Goal: Task Accomplishment & Management: Use online tool/utility

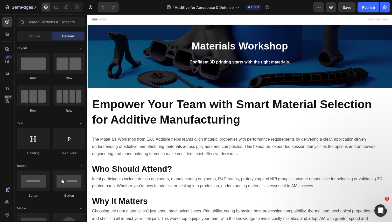
click at [242, 47] on strong "Materials Workshop" at bounding box center [243, 46] width 98 height 11
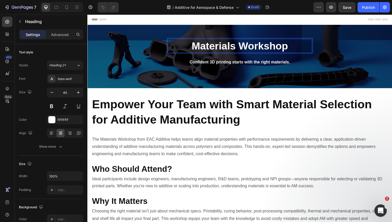
click at [242, 47] on strong "Materials Workshop" at bounding box center [243, 46] width 98 height 11
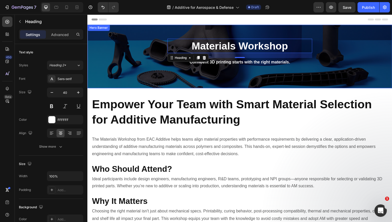
click at [364, 54] on div "Materials Workshop Heading 20 Confident 3D printing starts with the right mater…" at bounding box center [242, 57] width 311 height 133
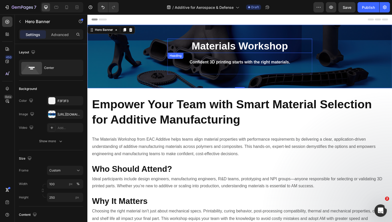
click at [254, 48] on strong "Materials Workshop" at bounding box center [243, 46] width 98 height 11
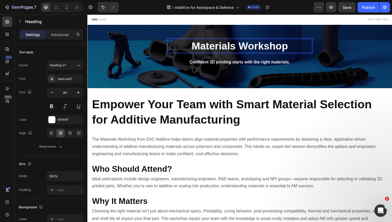
click at [254, 48] on strong "Materials Workshop" at bounding box center [243, 46] width 98 height 11
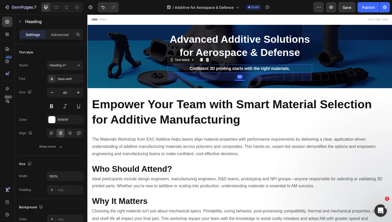
drag, startPoint x: 251, startPoint y: 69, endPoint x: 255, endPoint y: 67, distance: 4.2
click at [251, 69] on strong "Confident 3D printing starts with the right materials." at bounding box center [243, 70] width 103 height 4
click at [298, 73] on p "Confident 3D printing starts with the right materials." at bounding box center [243, 70] width 147 height 8
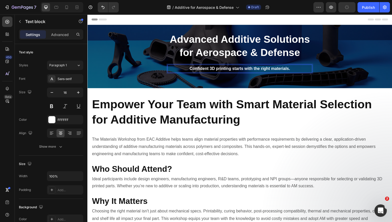
click at [298, 74] on div "Confident 3D printing starts with the right materials." at bounding box center [243, 70] width 148 height 9
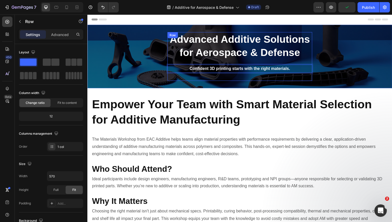
click at [298, 80] on div "⁠⁠⁠⁠⁠⁠⁠ Advanced Additive Solutions for Aerospace & Defense Heading Confident 3…" at bounding box center [243, 58] width 148 height 50
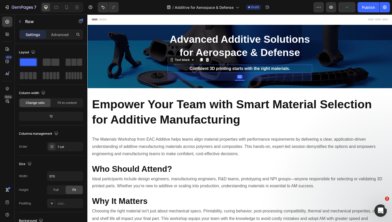
click at [301, 66] on p "Confident 3D printing starts with the right materials." at bounding box center [243, 70] width 147 height 8
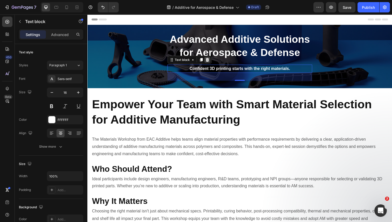
click at [210, 62] on icon at bounding box center [209, 61] width 3 height 4
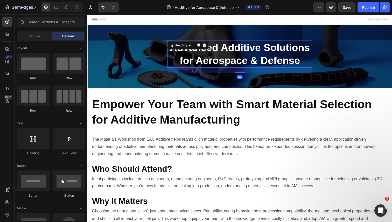
click at [245, 63] on strong "Advanced Additive Solutions for Aerospace & Defense" at bounding box center [242, 55] width 143 height 25
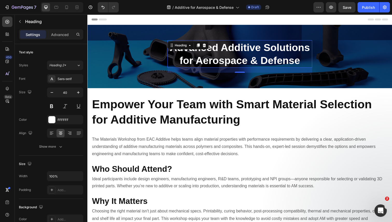
click at [166, 122] on strong "Empower Your Team with Smart Material Selection for Additive Manufacturing" at bounding box center [235, 114] width 286 height 29
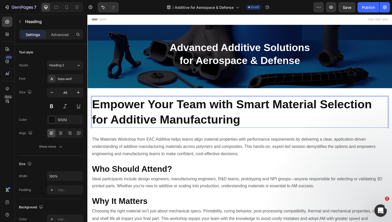
click at [166, 122] on strong "Empower Your Team with Smart Material Selection for Additive Manufacturing" at bounding box center [235, 114] width 286 height 29
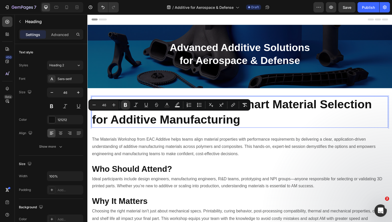
click at [266, 122] on p "Empower Your Team with Smart Material Selection for Additive Manufacturing" at bounding box center [243, 114] width 302 height 31
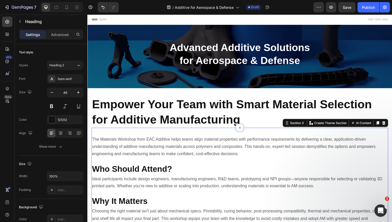
click at [255, 137] on div "The Materials Workshop from EAC Additive helps teams align material properties …" at bounding box center [243, 184] width 303 height 109
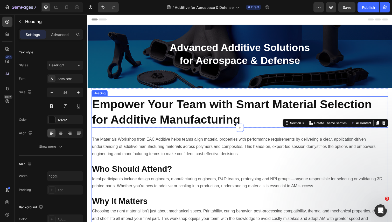
click at [232, 100] on strong "Empower Your Team with Smart Material Selection for Additive Manufacturing" at bounding box center [235, 114] width 286 height 29
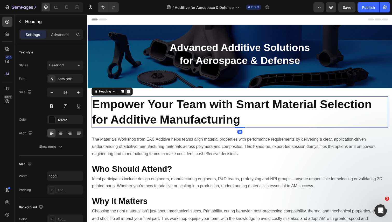
click at [130, 93] on icon at bounding box center [129, 93] width 4 height 4
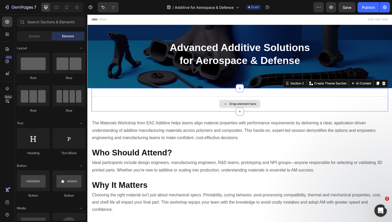
click at [157, 110] on div "Drop element here" at bounding box center [243, 106] width 303 height 16
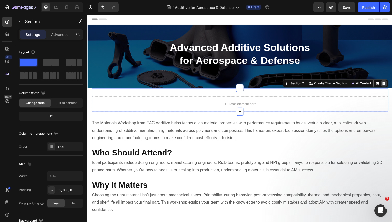
click at [389, 86] on icon at bounding box center [390, 85] width 4 height 4
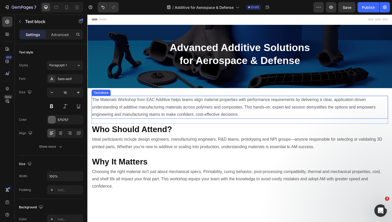
click at [247, 107] on p "The Materials Workshop from EAC Additive helps teams align material properties …" at bounding box center [243, 109] width 302 height 22
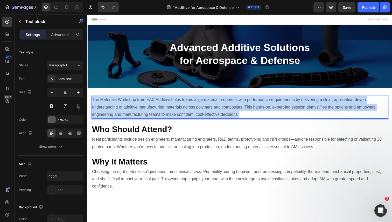
click at [247, 107] on p "The Materials Workshop from EAC Additive helps teams align material properties …" at bounding box center [243, 109] width 302 height 22
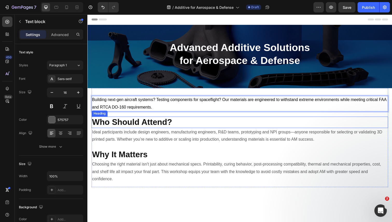
click at [221, 126] on h2 "Who Should Attend?" at bounding box center [243, 125] width 303 height 12
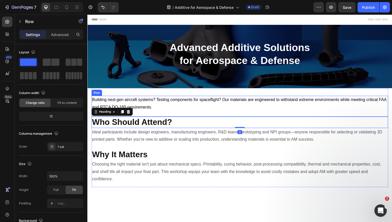
click at [231, 115] on div "Building next-gen aircraft systems? Testing components for spaceflight? Our mat…" at bounding box center [243, 108] width 303 height 21
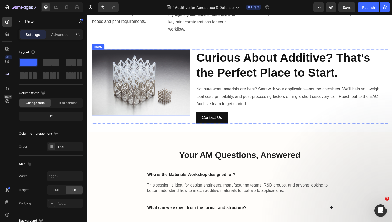
scroll to position [580, 0]
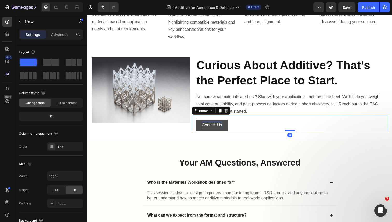
click at [221, 130] on p "Contact Us" at bounding box center [214, 128] width 20 height 8
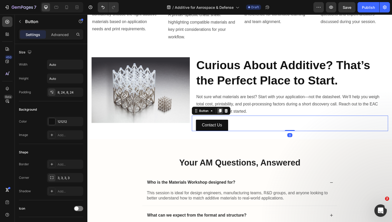
click at [223, 112] on icon at bounding box center [222, 113] width 3 height 4
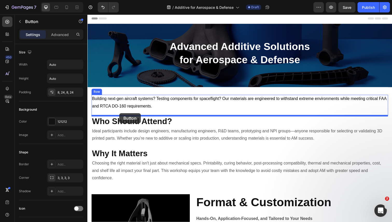
scroll to position [2, 0]
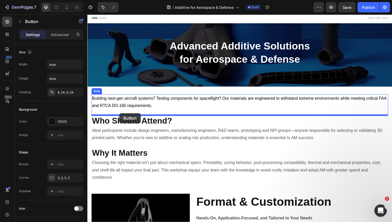
drag, startPoint x: 228, startPoint y: 139, endPoint x: 121, endPoint y: 115, distance: 109.7
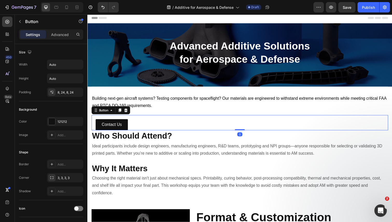
click at [151, 121] on div "Contact Us Button 0" at bounding box center [243, 125] width 303 height 16
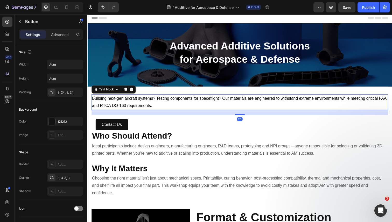
click at [178, 110] on p "Building next-gen aircraft systems? Testing components for spaceflight? Our mat…" at bounding box center [243, 104] width 302 height 15
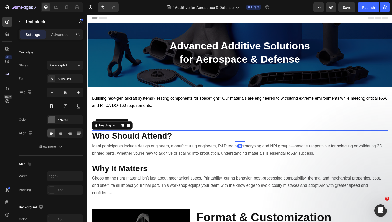
click at [181, 143] on h2 "Who Should Attend?" at bounding box center [243, 139] width 303 height 12
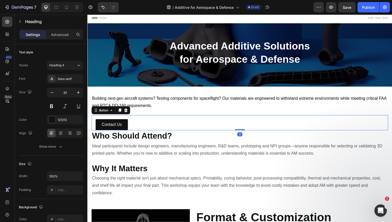
click at [145, 120] on div "Contact Us Button 0" at bounding box center [243, 125] width 303 height 16
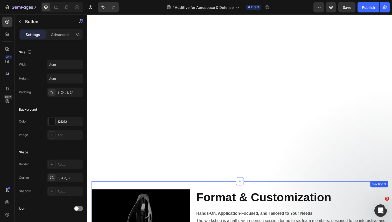
scroll to position [0, 0]
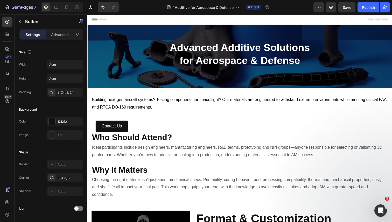
click at [139, 128] on div "Contact Us Button" at bounding box center [243, 127] width 303 height 16
click at [128, 128] on link "Contact Us" at bounding box center [112, 129] width 33 height 12
click at [92, 128] on div "Contact Us Button" at bounding box center [243, 127] width 303 height 16
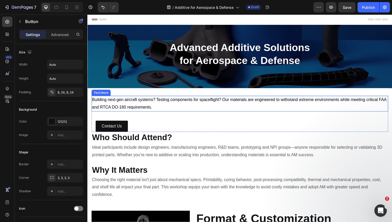
click at [150, 112] on p "Building next-gen aircraft systems? Testing components for spaceflight? Our mat…" at bounding box center [243, 105] width 302 height 15
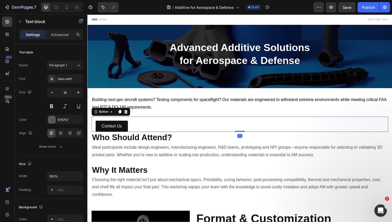
click at [147, 123] on div "Contact Us Button 0" at bounding box center [243, 127] width 303 height 16
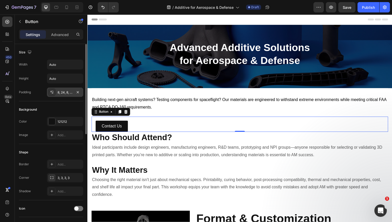
click at [59, 94] on div "8, 24, 8, 24" at bounding box center [65, 92] width 15 height 5
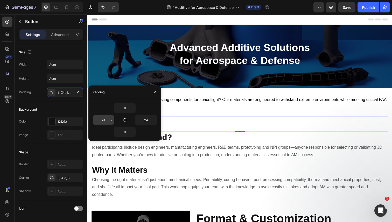
click at [104, 118] on input "24" at bounding box center [103, 119] width 21 height 9
click at [155, 93] on icon "button" at bounding box center [155, 92] width 4 height 4
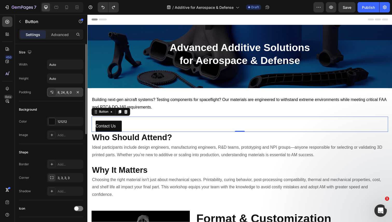
click at [59, 94] on div "8, 24, 8, 0" at bounding box center [65, 92] width 15 height 5
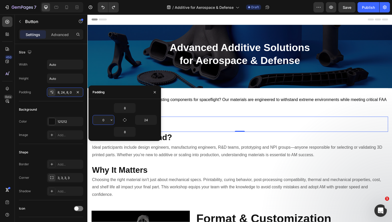
click at [107, 120] on input "0" at bounding box center [103, 119] width 21 height 9
type input "24"
click at [155, 89] on button "button" at bounding box center [155, 92] width 8 height 8
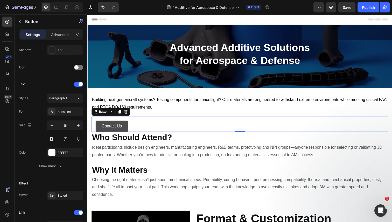
scroll to position [111, 0]
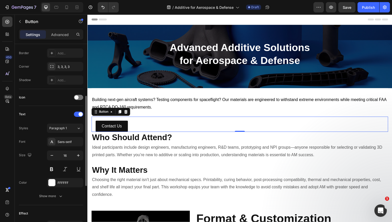
click at [143, 129] on div "Contact Us Button 0" at bounding box center [243, 127] width 303 height 16
click at [56, 37] on div "Advanced" at bounding box center [60, 34] width 26 height 8
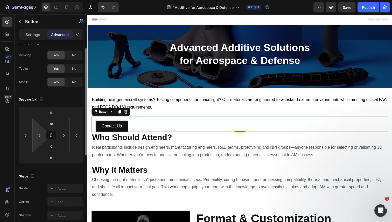
scroll to position [9, 0]
click at [42, 136] on input "16" at bounding box center [39, 136] width 8 height 8
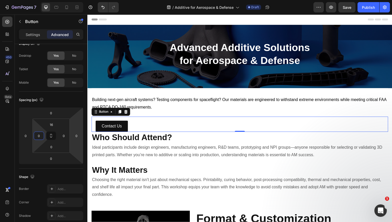
type input "0"
click at [160, 128] on div "Contact Us Button 0" at bounding box center [243, 127] width 303 height 16
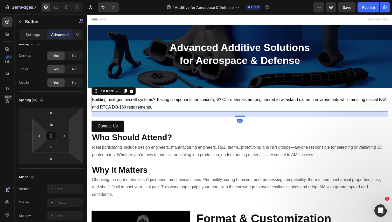
click at [165, 111] on p "Building next-gen aircraft systems? Testing components for spaceflight? Our mat…" at bounding box center [243, 105] width 302 height 15
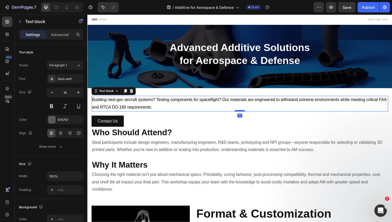
drag, startPoint x: 241, startPoint y: 119, endPoint x: 243, endPoint y: 112, distance: 6.7
click at [243, 112] on div at bounding box center [243, 113] width 10 height 2
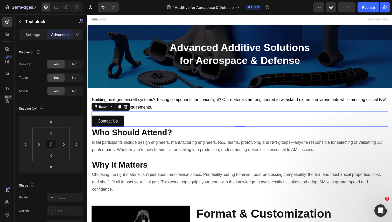
click at [204, 122] on div "Contact Us Button 0" at bounding box center [243, 122] width 303 height 16
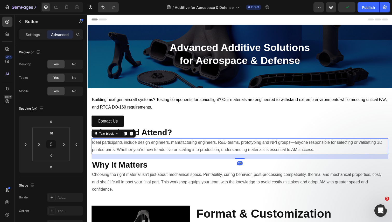
click at [214, 144] on p "Ideal participants include design engineers, manufacturing engineers, R&D teams…" at bounding box center [243, 149] width 302 height 15
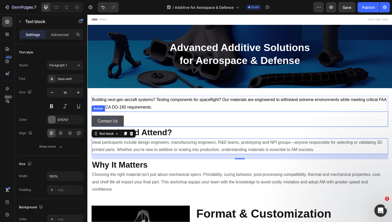
click at [111, 123] on p "Contact Us" at bounding box center [108, 124] width 20 height 8
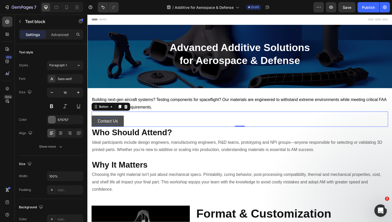
click at [111, 123] on p "Contact Us" at bounding box center [108, 124] width 20 height 8
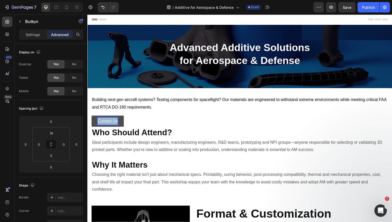
click at [111, 123] on p "Contact Us" at bounding box center [108, 124] width 20 height 8
click at [197, 117] on div "Book Appointment Button 0" at bounding box center [243, 122] width 303 height 16
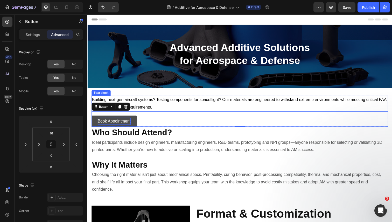
click at [199, 102] on span "Building next-gen aircraft systems? Testing components for spaceflight? Our mat…" at bounding box center [242, 106] width 301 height 12
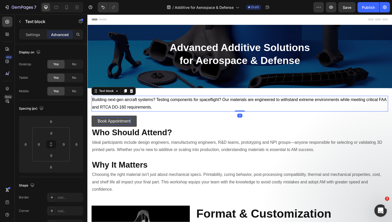
click at [199, 102] on span "Building next-gen aircraft systems? Testing components for spaceflight? Our mat…" at bounding box center [242, 106] width 301 height 12
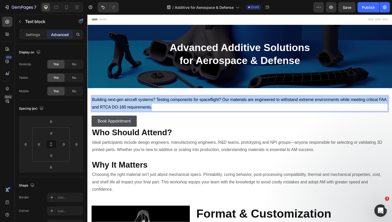
click at [199, 102] on span "Building next-gen aircraft systems? Testing components for spaceflight? Our mat…" at bounding box center [242, 106] width 301 height 12
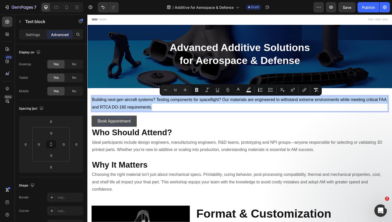
copy span "Building next-gen aircraft systems? Testing components for spaceflight? Our mat…"
click at [227, 70] on div "Advanced Additive Solutions for Aerospace & Defense Heading" at bounding box center [243, 57] width 148 height 33
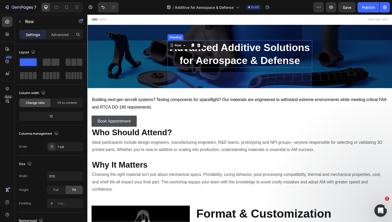
click at [268, 67] on strong "Advanced Additive Solutions for Aerospace & Defense" at bounding box center [242, 55] width 143 height 25
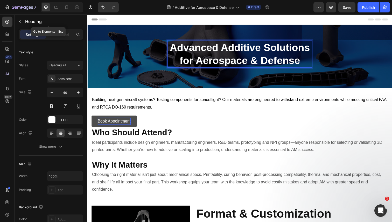
click at [20, 21] on icon "button" at bounding box center [20, 21] width 2 height 3
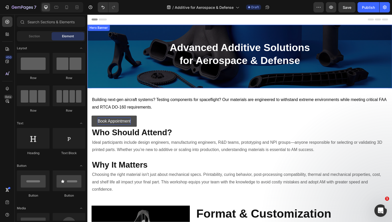
click at [348, 52] on div "⁠⁠⁠⁠⁠⁠⁠ Advanced Additive Solutions for Aerospace & Defense Heading Row" at bounding box center [242, 58] width 311 height 130
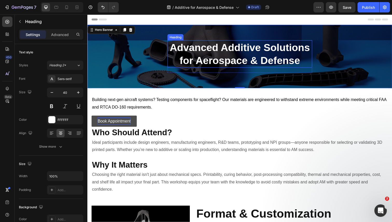
click at [245, 64] on strong "Advanced Additive Solutions for Aerospace & Defense" at bounding box center [242, 55] width 143 height 25
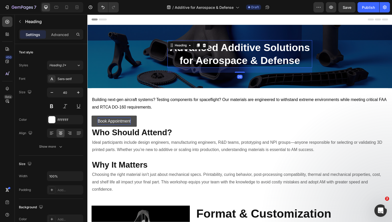
click at [244, 70] on div "20" at bounding box center [243, 71] width 148 height 5
click at [7, 35] on icon at bounding box center [7, 34] width 5 height 5
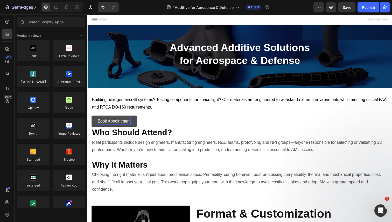
click at [7, 28] on div "450 Beta" at bounding box center [7, 101] width 10 height 168
click at [6, 23] on icon at bounding box center [7, 21] width 5 height 5
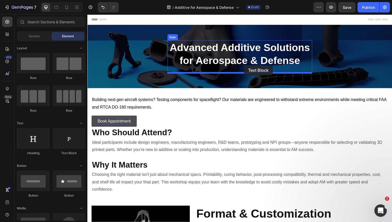
drag, startPoint x: 156, startPoint y: 155, endPoint x: 247, endPoint y: 66, distance: 127.2
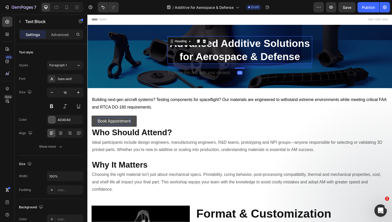
click at [244, 60] on strong "Advanced Additive Solutions for Aerospace & Defense" at bounding box center [242, 50] width 143 height 25
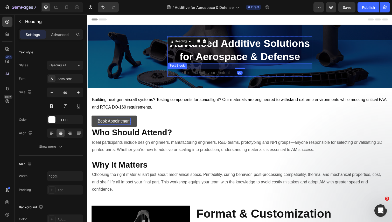
click at [223, 74] on div "Replace this text with your content" at bounding box center [243, 74] width 148 height 9
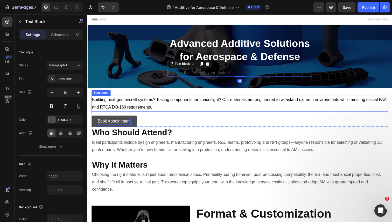
click at [153, 105] on p "Building next-gen aircraft systems? Testing components for spaceflight? Our mat…" at bounding box center [243, 105] width 302 height 15
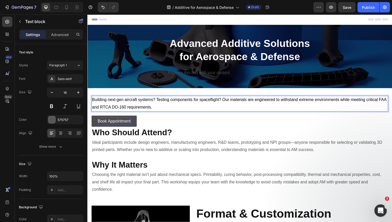
click at [153, 105] on p "Building next-gen aircraft systems? Testing components for spaceflight? Our mat…" at bounding box center [243, 105] width 302 height 15
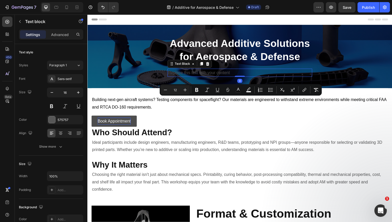
click at [218, 72] on div "Replace this text with your content" at bounding box center [243, 74] width 148 height 9
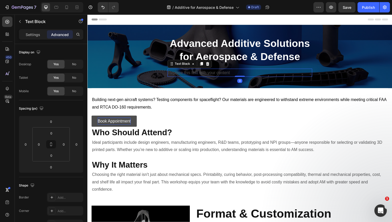
click at [218, 72] on div "Replace this text with your content" at bounding box center [243, 74] width 148 height 9
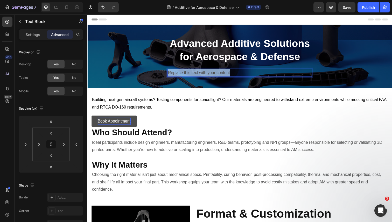
click at [218, 72] on p "Replace this text with your content" at bounding box center [243, 75] width 147 height 8
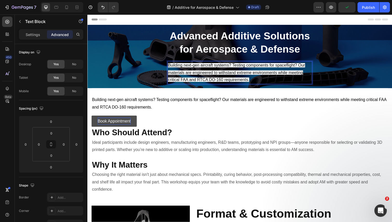
click at [219, 73] on span "Building next-gen aircraft systems? Testing components for spaceflight? Our mat…" at bounding box center [240, 73] width 140 height 19
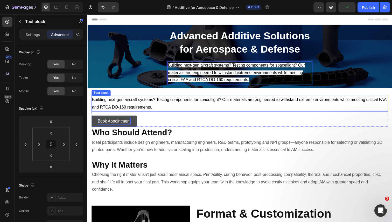
click at [249, 113] on p "Building next-gen aircraft systems? Testing components for spaceflight? Our mat…" at bounding box center [243, 105] width 302 height 15
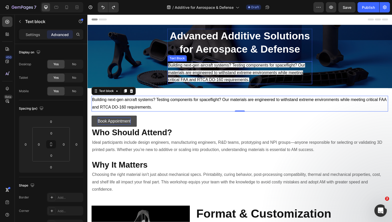
click at [215, 79] on p "Building next-gen aircraft systems? Testing components for spaceflight? Our mat…" at bounding box center [243, 74] width 147 height 22
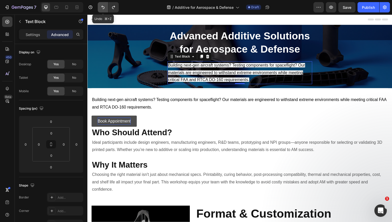
click at [105, 8] on icon "Undo/Redo" at bounding box center [102, 7] width 5 height 5
click at [102, 11] on button "Undo/Redo" at bounding box center [103, 7] width 10 height 10
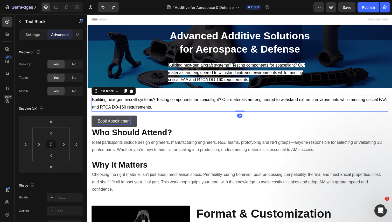
click at [194, 101] on span "Building next-gen aircraft systems? Testing components for spaceflight? Our mat…" at bounding box center [242, 106] width 301 height 12
click at [203, 82] on span "Building next-gen aircraft systems? Testing components for spaceflight? Our mat…" at bounding box center [240, 73] width 140 height 19
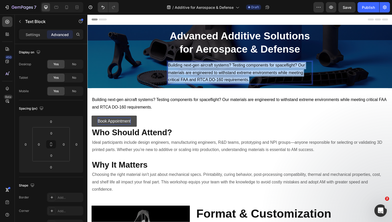
drag, startPoint x: 203, startPoint y: 72, endPoint x: 206, endPoint y: 71, distance: 2.7
click at [203, 72] on span "Building next-gen aircraft systems? Testing components for spaceflight? Our mat…" at bounding box center [240, 73] width 140 height 19
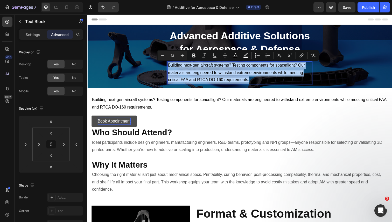
type input "16"
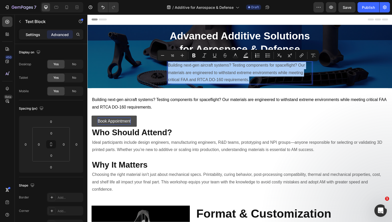
click at [43, 37] on div "Settings" at bounding box center [33, 34] width 26 height 8
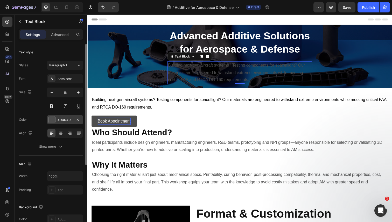
click at [51, 120] on div at bounding box center [51, 119] width 7 height 7
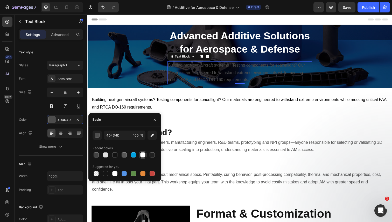
click at [141, 155] on div at bounding box center [142, 154] width 5 height 5
type input "FFFFFF"
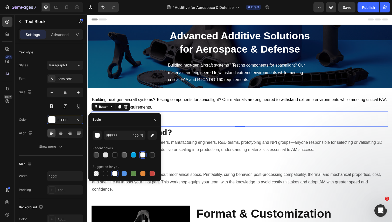
click at [313, 116] on div "Book Appointment Button 0" at bounding box center [243, 122] width 303 height 16
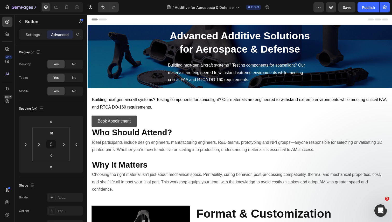
click at [135, 124] on link "Book Appointment" at bounding box center [115, 124] width 46 height 12
click at [155, 119] on div "Book Appointment Button" at bounding box center [243, 122] width 303 height 16
click at [166, 118] on div "Book Appointment Button" at bounding box center [243, 122] width 303 height 16
click at [147, 122] on div "Book Appointment Button" at bounding box center [243, 122] width 303 height 16
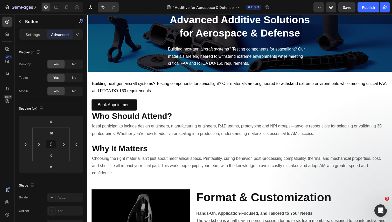
scroll to position [18, 0]
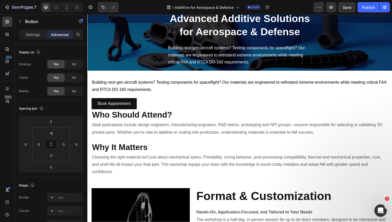
click at [147, 105] on div "Book Appointment Button" at bounding box center [243, 104] width 303 height 16
drag, startPoint x: 135, startPoint y: 104, endPoint x: 141, endPoint y: 84, distance: 21.4
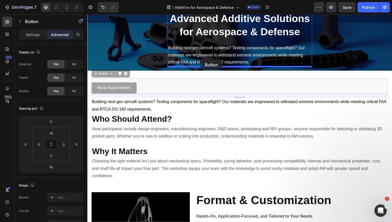
drag, startPoint x: 140, startPoint y: 88, endPoint x: 203, endPoint y: 61, distance: 68.6
type input "0"
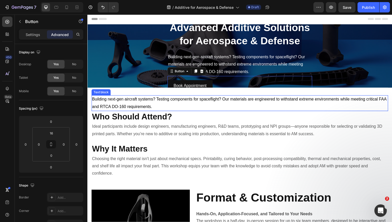
scroll to position [0, 0]
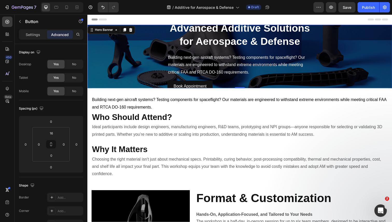
click at [340, 78] on div "Advanced Additive Solutions for Aerospace & Defense Heading Building next-gen a…" at bounding box center [242, 57] width 311 height 169
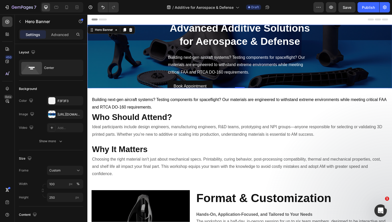
click at [122, 66] on div "Advanced Additive Solutions for Aerospace & Defense Heading Building next-gen a…" at bounding box center [242, 57] width 311 height 169
click at [56, 198] on input "250" at bounding box center [65, 197] width 36 height 9
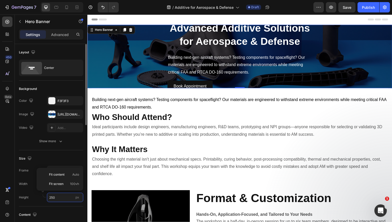
click at [56, 198] on input "250" at bounding box center [65, 197] width 36 height 9
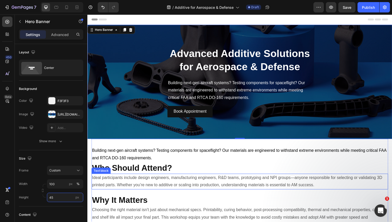
type input "4"
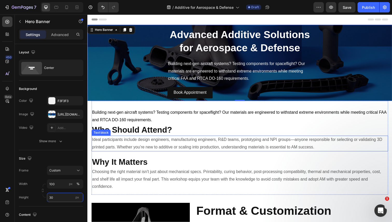
type input "3"
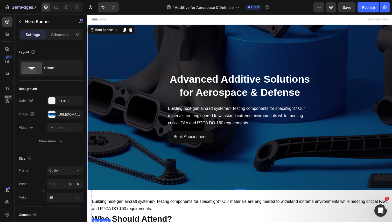
type input "350"
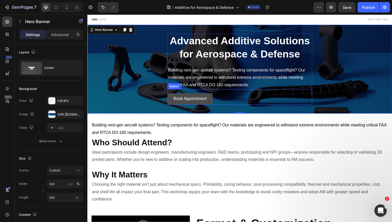
click at [213, 99] on link "Book Appointment" at bounding box center [192, 101] width 46 height 12
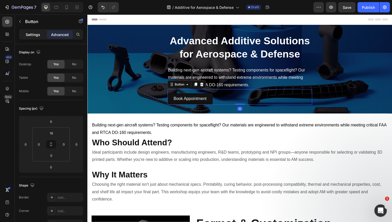
click at [37, 33] on p "Settings" at bounding box center [33, 34] width 15 height 5
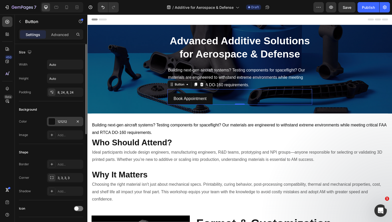
click at [53, 124] on div at bounding box center [51, 121] width 7 height 7
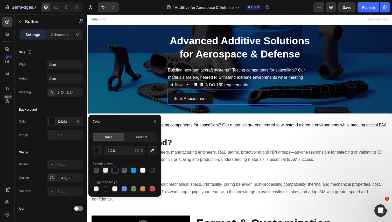
click at [107, 171] on div at bounding box center [105, 170] width 5 height 5
click at [144, 171] on div at bounding box center [142, 170] width 5 height 5
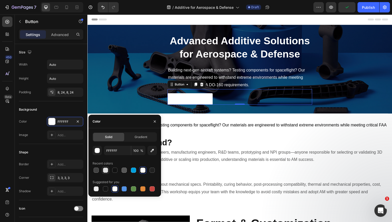
click at [104, 170] on div at bounding box center [105, 170] width 5 height 5
type input "E0E0E0"
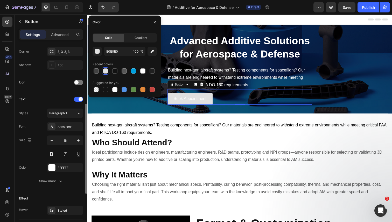
scroll to position [127, 0]
drag, startPoint x: 156, startPoint y: 22, endPoint x: 70, endPoint y: 10, distance: 86.9
click at [156, 22] on icon "button" at bounding box center [155, 22] width 4 height 4
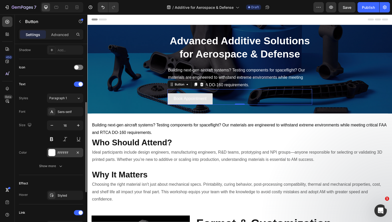
scroll to position [144, 0]
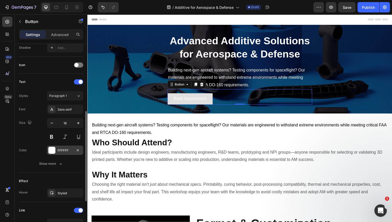
click at [64, 152] on div "FFFFFF" at bounding box center [65, 150] width 15 height 5
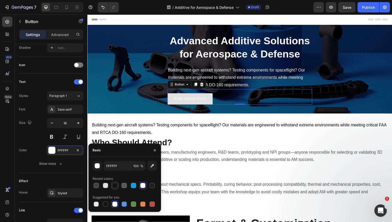
click at [114, 187] on div at bounding box center [114, 185] width 5 height 5
click at [95, 187] on div at bounding box center [96, 185] width 5 height 5
click at [116, 186] on div at bounding box center [114, 185] width 5 height 5
type input "121212"
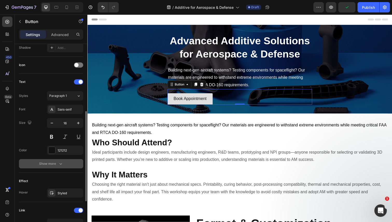
click at [60, 164] on icon "button" at bounding box center [60, 164] width 3 height 2
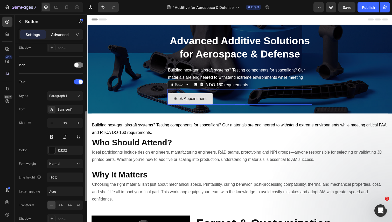
click at [58, 35] on p "Advanced" at bounding box center [60, 34] width 18 height 5
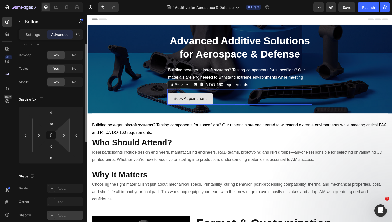
scroll to position [0, 0]
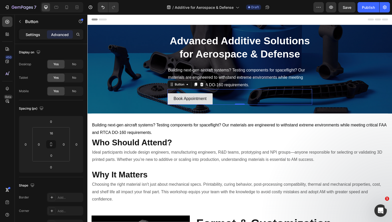
click at [39, 36] on p "Settings" at bounding box center [33, 34] width 15 height 5
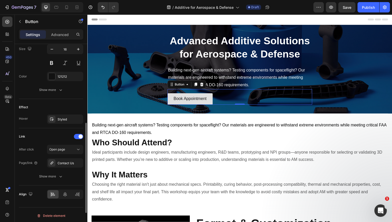
scroll to position [219, 0]
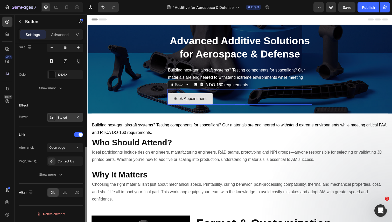
click at [70, 118] on div "Styled" at bounding box center [65, 117] width 15 height 5
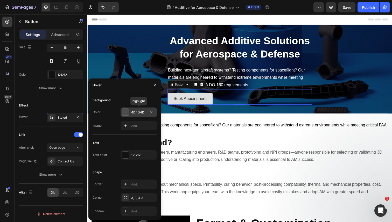
click at [126, 111] on div at bounding box center [125, 112] width 7 height 7
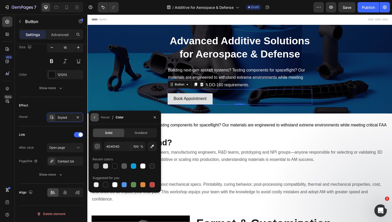
click at [95, 118] on icon "button" at bounding box center [95, 117] width 4 height 4
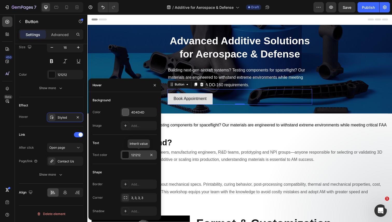
click at [133, 153] on div "121212" at bounding box center [138, 155] width 15 height 5
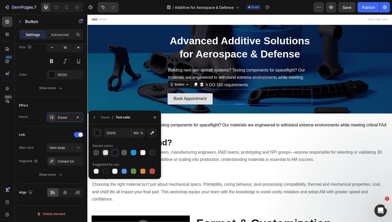
click at [103, 153] on div at bounding box center [105, 152] width 5 height 5
type input "E0E0E0"
click at [135, 95] on div "Advanced Additive Solutions for Aerospace & Defense Heading Building next-gen a…" at bounding box center [242, 70] width 311 height 169
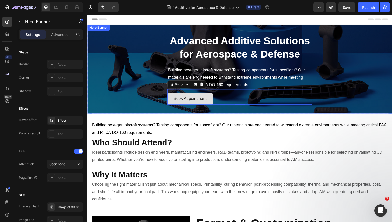
scroll to position [0, 0]
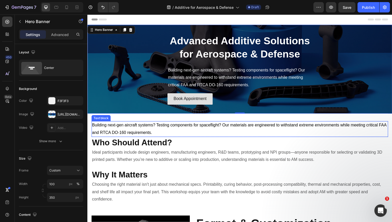
click at [247, 133] on p "Building next-gen aircraft systems? Testing components for spaceflight? Our mat…" at bounding box center [243, 131] width 302 height 15
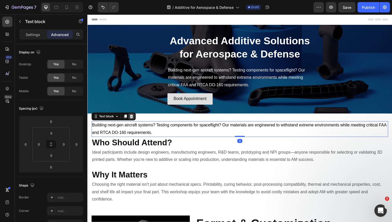
click at [130, 119] on icon at bounding box center [132, 119] width 4 height 4
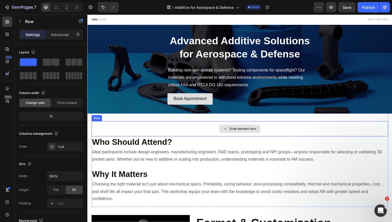
click at [175, 133] on div "Drop element here" at bounding box center [243, 132] width 303 height 16
click at [123, 118] on icon at bounding box center [123, 119] width 3 height 4
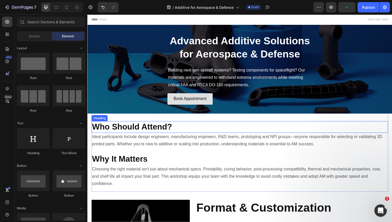
click at [145, 127] on strong "Who Should Attend?" at bounding box center [133, 129] width 82 height 9
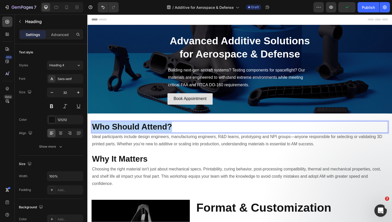
click at [145, 127] on strong "Who Should Attend?" at bounding box center [133, 129] width 82 height 9
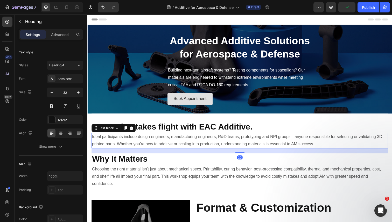
click at [152, 142] on p "Ideal participants include design engineers, manufacturing engineers, R&D teams…" at bounding box center [243, 143] width 302 height 15
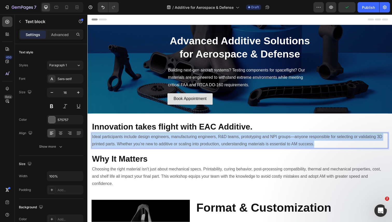
click at [152, 142] on p "Ideal participants include design engineers, manufacturing engineers, R&D teams…" at bounding box center [243, 143] width 302 height 15
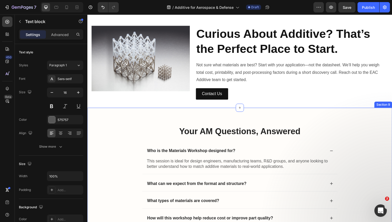
scroll to position [618, 0]
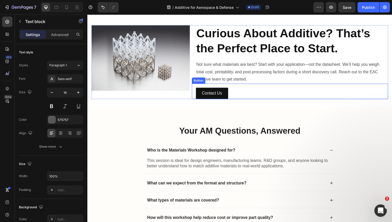
click at [233, 99] on div "Contact Us Button" at bounding box center [294, 93] width 200 height 16
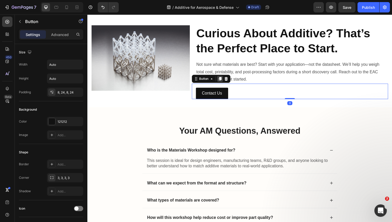
click at [222, 81] on icon at bounding box center [223, 80] width 4 height 4
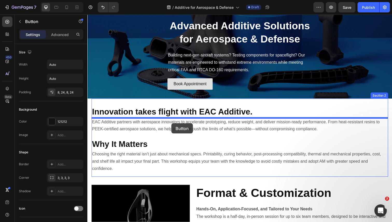
scroll to position [16, 0]
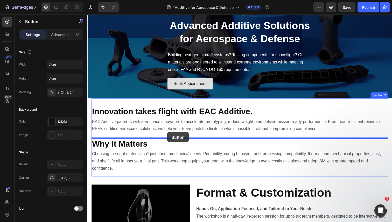
drag, startPoint x: 228, startPoint y: 106, endPoint x: 169, endPoint y: 135, distance: 66.0
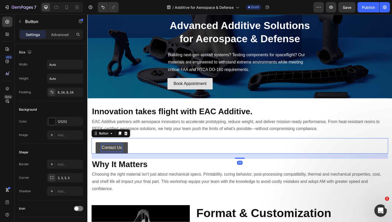
click at [110, 148] on p "Contact Us" at bounding box center [112, 151] width 20 height 8
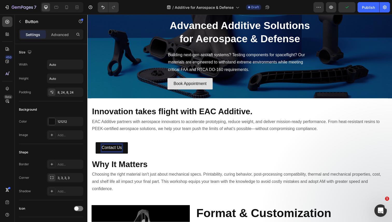
click at [149, 149] on div "Contact Us Button 20" at bounding box center [243, 149] width 303 height 16
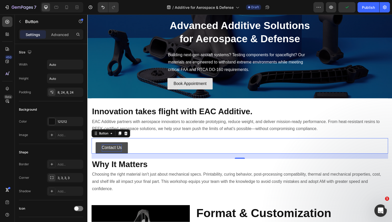
click at [116, 151] on p "Contact Us" at bounding box center [112, 151] width 20 height 8
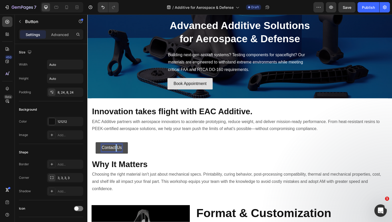
click at [116, 151] on p "Contact Us" at bounding box center [112, 151] width 20 height 8
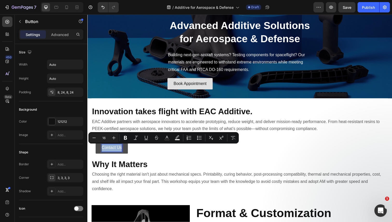
click at [116, 151] on p "Contact Us" at bounding box center [112, 151] width 20 height 8
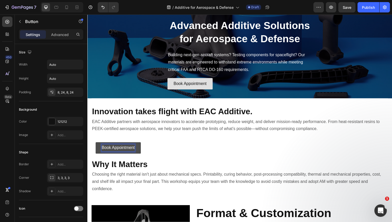
click at [174, 152] on div "Book Appointment Button 20" at bounding box center [243, 149] width 303 height 16
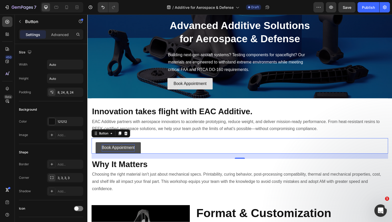
click at [144, 151] on div "Book Appointment Button 20" at bounding box center [243, 149] width 303 height 16
click at [58, 35] on p "Advanced" at bounding box center [60, 34] width 18 height 5
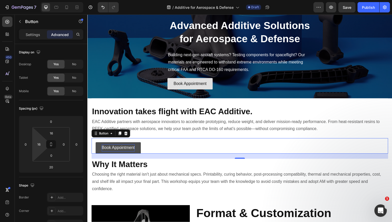
click at [44, 0] on html "7 Version history / Additive for Aerospace & Defense Draft Preview Save Publish…" at bounding box center [196, 0] width 392 height 0
type input "0"
click at [162, 153] on div "Book Appointment Button 20" at bounding box center [243, 149] width 303 height 16
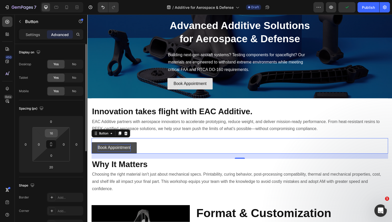
click at [51, 133] on input "16" at bounding box center [51, 133] width 10 height 8
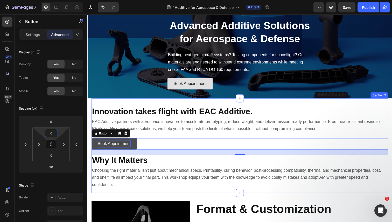
type input "0"
click at [179, 142] on div "Book Appointment Button 20" at bounding box center [243, 147] width 303 height 12
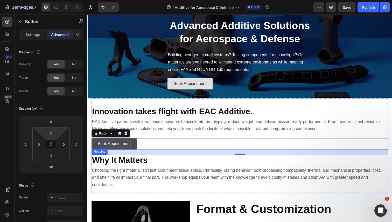
click at [191, 164] on h2 "Why It Matters" at bounding box center [243, 164] width 303 height 12
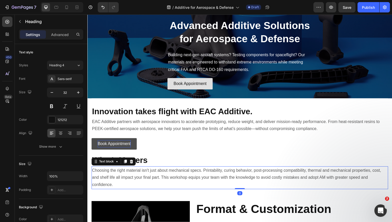
click at [171, 171] on p "Choosing the right material isn't just about mechanical specs. Printability, cu…" at bounding box center [243, 181] width 302 height 22
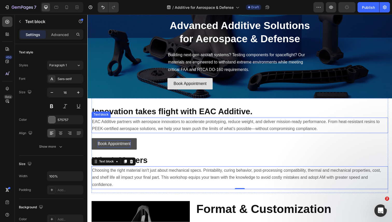
click at [174, 131] on p "EAC Additive partners with aerospace innovators to accelerate prototyping, redu…" at bounding box center [243, 128] width 302 height 15
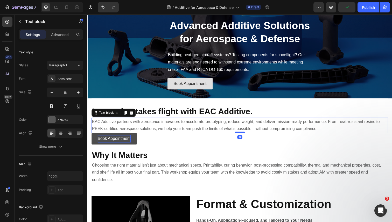
drag, startPoint x: 241, startPoint y: 141, endPoint x: 242, endPoint y: 135, distance: 5.5
click at [242, 135] on div at bounding box center [243, 135] width 10 height 2
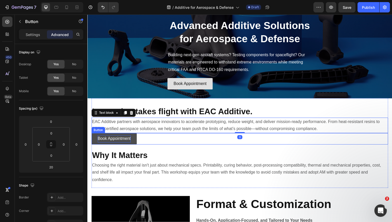
click at [135, 144] on link "Book Appointment" at bounding box center [115, 142] width 46 height 12
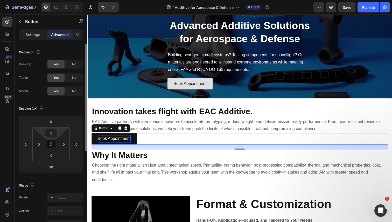
click at [47, 135] on input "0" at bounding box center [51, 133] width 10 height 8
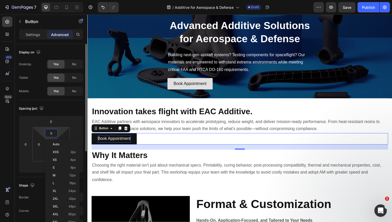
click at [50, 133] on input "0" at bounding box center [51, 133] width 10 height 8
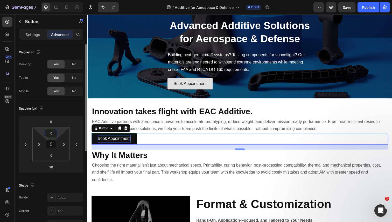
click at [50, 133] on input "0" at bounding box center [51, 133] width 10 height 8
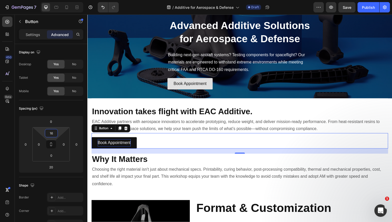
type input "16"
click at [173, 144] on div "Book Appointment Button 20" at bounding box center [243, 144] width 303 height 16
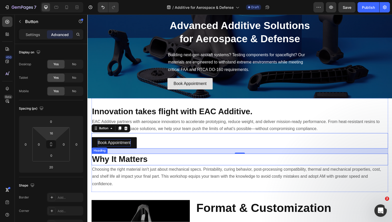
click at [189, 170] on p "Choosing the right material isn't just about mechanical specs. Printability, cu…" at bounding box center [243, 180] width 302 height 22
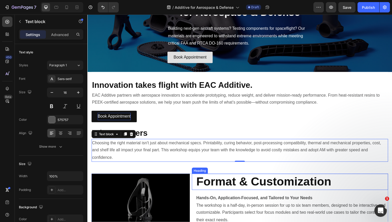
scroll to position [43, 0]
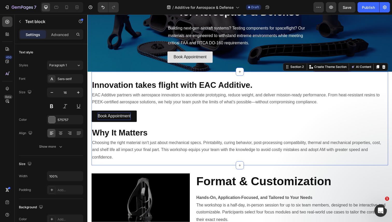
click at [204, 127] on div "Book Appointment Button" at bounding box center [243, 119] width 303 height 21
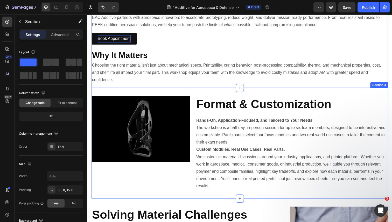
scroll to position [120, 0]
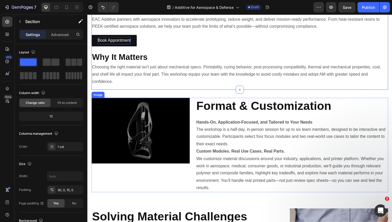
click at [146, 128] on img at bounding box center [142, 133] width 100 height 67
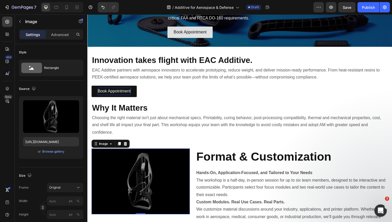
scroll to position [70, 0]
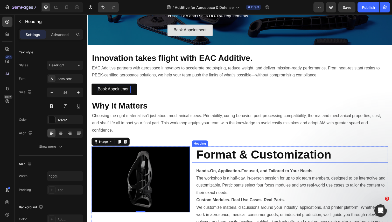
click at [228, 158] on strong "Format & Customization" at bounding box center [268, 157] width 138 height 13
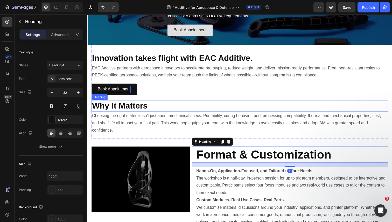
click at [128, 109] on strong "Why It Matters" at bounding box center [120, 107] width 57 height 9
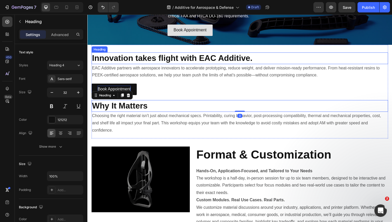
click at [147, 61] on strong "Innovation takes flight with EAC Additive." at bounding box center [174, 58] width 164 height 9
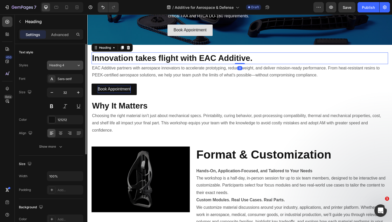
click at [78, 67] on icon at bounding box center [78, 65] width 4 height 5
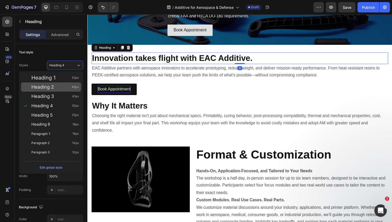
click at [62, 88] on div "Heading 2 46px" at bounding box center [55, 87] width 48 height 5
type input "46"
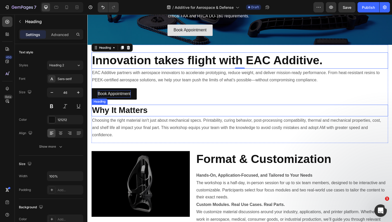
click at [115, 111] on strong "Why It Matters" at bounding box center [120, 112] width 57 height 9
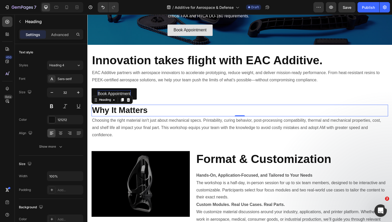
click at [161, 113] on h2 "Why It Matters" at bounding box center [243, 113] width 303 height 12
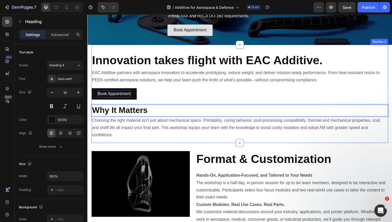
click at [168, 101] on div "Book Appointment Button" at bounding box center [243, 94] width 303 height 16
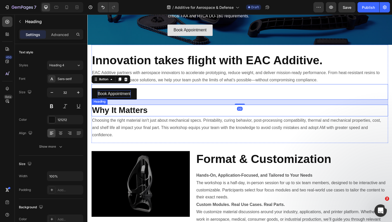
click at [162, 115] on p "⁠⁠⁠⁠⁠⁠⁠ Why It Matters" at bounding box center [243, 112] width 302 height 11
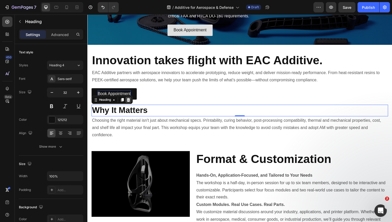
click at [130, 102] on icon at bounding box center [129, 102] width 4 height 4
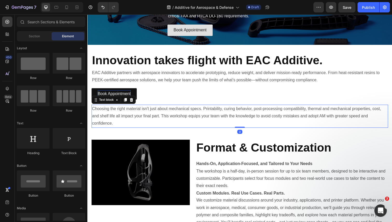
click at [133, 115] on p "Choosing the right material isn't just about mechanical specs. Printability, cu…" at bounding box center [243, 118] width 302 height 22
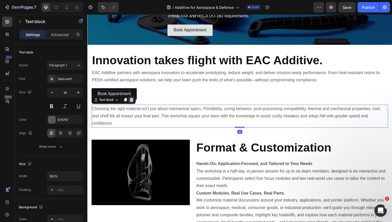
click at [132, 104] on div at bounding box center [132, 102] width 6 height 6
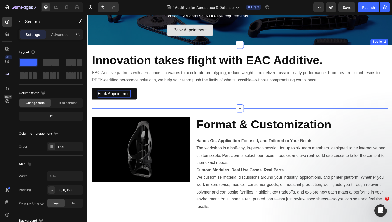
click at [218, 105] on div "Book Appointment Button" at bounding box center [243, 96] width 303 height 21
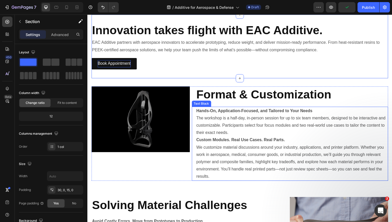
scroll to position [78, 0]
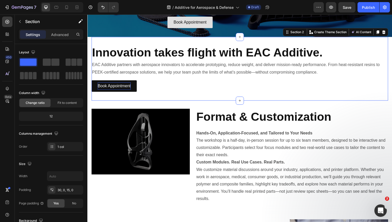
click at [267, 118] on strong "Format & Customization" at bounding box center [268, 118] width 138 height 13
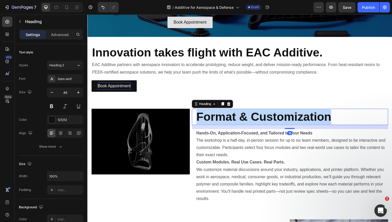
click at [267, 118] on strong "Format & Customization" at bounding box center [268, 118] width 138 height 13
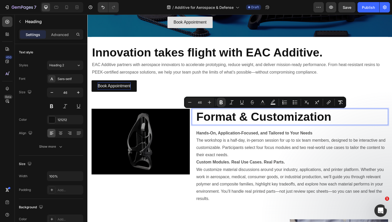
click at [241, 116] on strong "Format & Customization" at bounding box center [268, 118] width 138 height 13
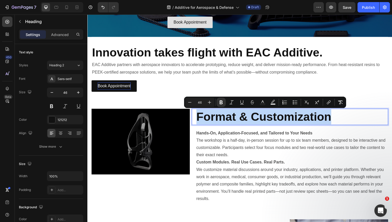
click at [241, 116] on strong "Format & Customization" at bounding box center [268, 118] width 138 height 13
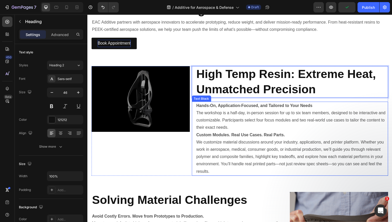
scroll to position [123, 0]
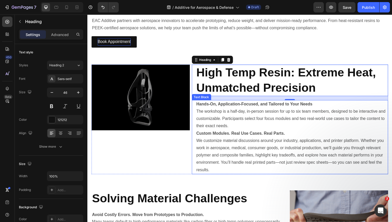
click at [247, 128] on p "Hands-On, Application-Focused, and Tailored to Your Needs The workshop is a hal…" at bounding box center [296, 118] width 195 height 30
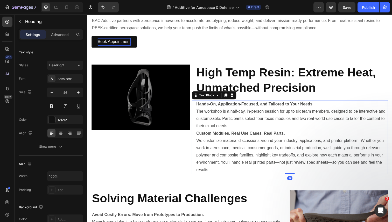
click at [247, 128] on p "Hands-On, Application-Focused, and Tailored to Your Needs The workshop is a hal…" at bounding box center [296, 118] width 195 height 30
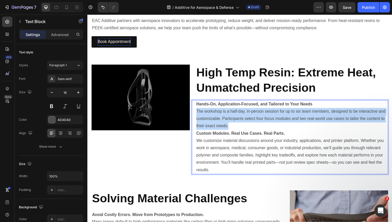
click at [247, 128] on p "Hands-On, Application-Focused, and Tailored to Your Needs The workshop is a hal…" at bounding box center [296, 118] width 195 height 30
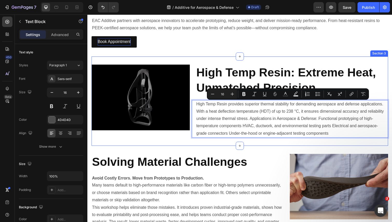
click at [255, 154] on div "Solving Material Challenges Heading Avoid Costly Errors. Move from Prototypes t…" at bounding box center [243, 213] width 303 height 128
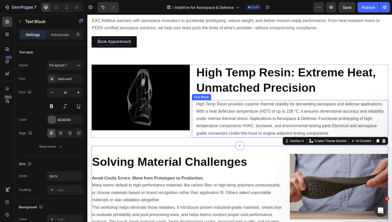
click at [265, 115] on p "High Temp Resin provides superior thermal stability for demanding aerospace and…" at bounding box center [296, 121] width 195 height 37
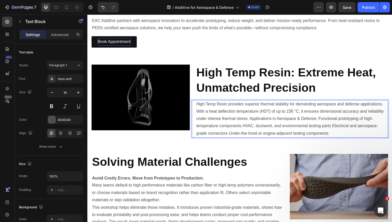
click at [254, 122] on p "High Temp Resin provides superior thermal stability for demanding aerospace and…" at bounding box center [296, 121] width 195 height 37
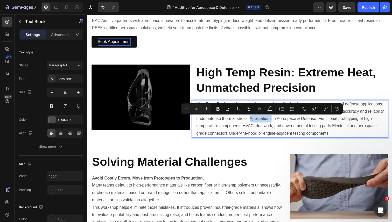
click at [254, 122] on p "High Temp Resin provides superior thermal stability for demanding aerospace and…" at bounding box center [296, 121] width 195 height 37
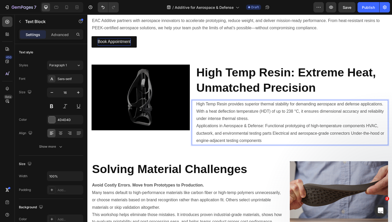
click at [267, 129] on p "Applications in Aerospace & Defense: Functional prototyping of high-temperature…" at bounding box center [296, 136] width 195 height 22
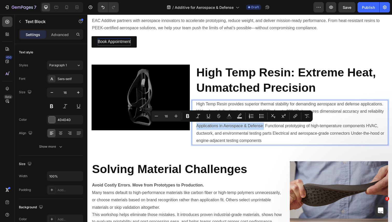
drag, startPoint x: 268, startPoint y: 129, endPoint x: 199, endPoint y: 131, distance: 68.7
click at [199, 131] on p "Applications in Aerospace & Defense: Functional prototyping of high-temperature…" at bounding box center [296, 136] width 195 height 22
click at [271, 134] on p "Applications in Aerospace & Defense: Functional prototyping of high-temperature…" at bounding box center [296, 136] width 195 height 22
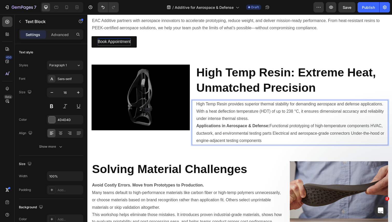
click at [274, 129] on p "Applications in Aerospace & Defense: Functional prototyping of high-temperature…" at bounding box center [296, 136] width 195 height 22
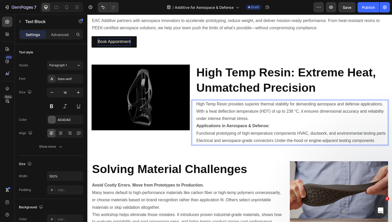
click at [301, 137] on p "⁠⁠⁠⁠⁠⁠⁠ Functional prototyping of high-temperature components HVAC, ductwork, a…" at bounding box center [296, 139] width 195 height 15
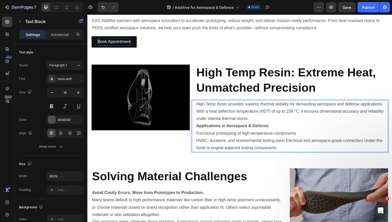
click at [289, 144] on p "HVAC, ductwork, and environmental testing parts Electrical and aerospace-grade …" at bounding box center [296, 147] width 195 height 15
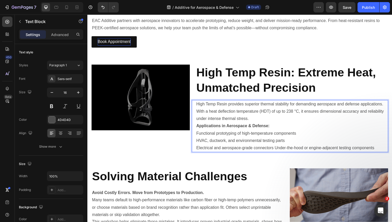
click at [278, 151] on p "Electrical and aerospace-grade connectors Under-the-hood or engine-adjacent tes…" at bounding box center [296, 151] width 195 height 8
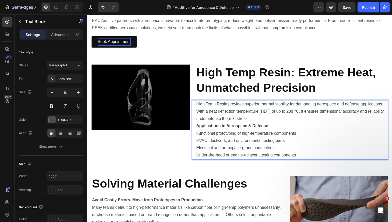
click at [308, 156] on p "Under-the-hood or engine-adjacent testing components" at bounding box center [296, 159] width 195 height 8
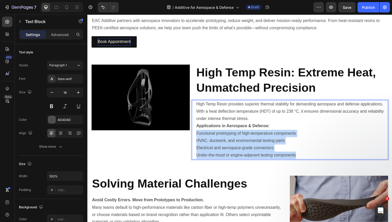
drag, startPoint x: 296, startPoint y: 155, endPoint x: 201, endPoint y: 136, distance: 97.3
click at [197, 136] on div "High Temp Resin provides superior thermal stability for demanding aerospace and…" at bounding box center [294, 132] width 200 height 61
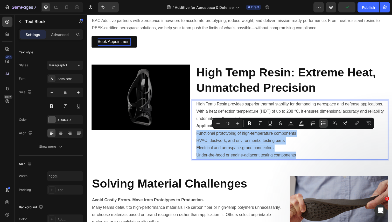
click at [320, 124] on button "Bulleted List" at bounding box center [323, 123] width 9 height 9
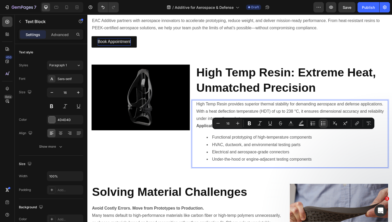
click at [335, 143] on li "Functional prototyping of high-temperature components" at bounding box center [301, 141] width 185 height 8
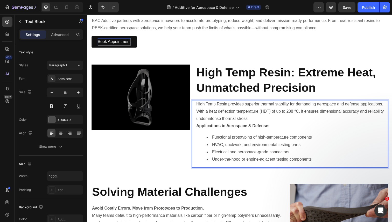
click at [246, 130] on strong "Applications in Aerospace & Defense:" at bounding box center [236, 128] width 75 height 4
click at [244, 134] on div "High Temp Resin provides superior thermal stability for demanding aerospace and…" at bounding box center [296, 136] width 196 height 69
click at [282, 117] on p "High Temp Resin provides superior thermal stability for demanding aerospace and…" at bounding box center [296, 114] width 195 height 22
click at [203, 146] on ul "Functional prototyping of high-temperature components HVAC, ductwork, and envir…" at bounding box center [296, 152] width 195 height 30
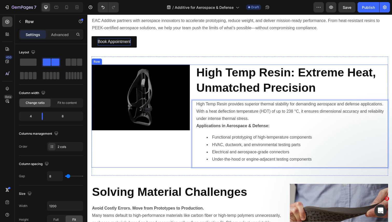
click at [175, 150] on div "Image" at bounding box center [142, 118] width 100 height 105
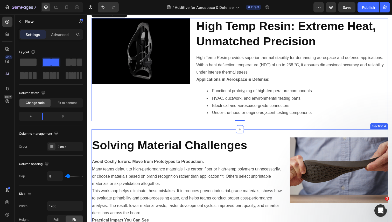
scroll to position [156, 0]
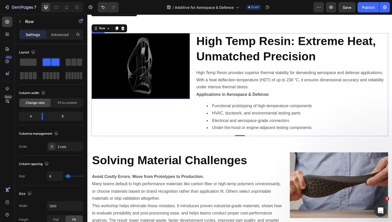
click at [144, 85] on img at bounding box center [142, 67] width 100 height 67
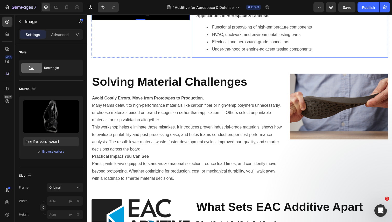
scroll to position [233, 0]
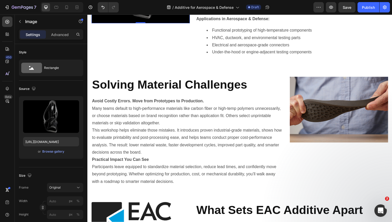
click at [153, 87] on strong "Solving Material Challenges" at bounding box center [171, 86] width 158 height 13
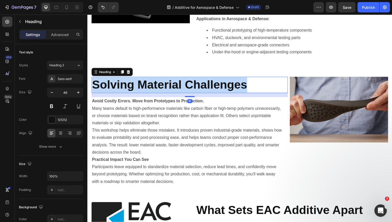
click at [153, 87] on strong "Solving Material Challenges" at bounding box center [171, 86] width 158 height 13
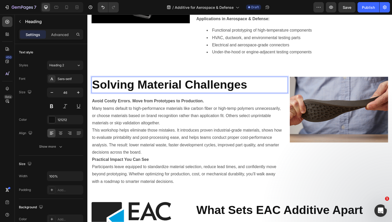
click at [168, 87] on strong "Solving Material Challenges" at bounding box center [171, 86] width 158 height 13
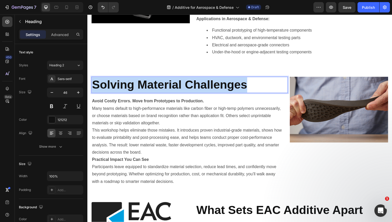
click at [168, 87] on strong "Solving Material Challenges" at bounding box center [171, 86] width 158 height 13
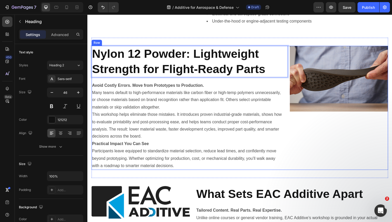
scroll to position [265, 0]
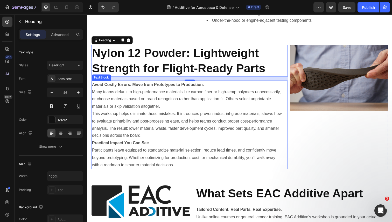
click at [130, 102] on p "Avoid Costly Errors. Move from Prototypes to Production. Many teams default to …" at bounding box center [189, 98] width 195 height 30
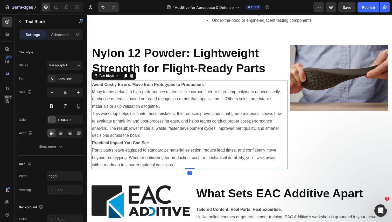
click at [130, 102] on p "Avoid Costly Errors. Move from Prototypes to Production. Many teams default to …" at bounding box center [189, 98] width 195 height 30
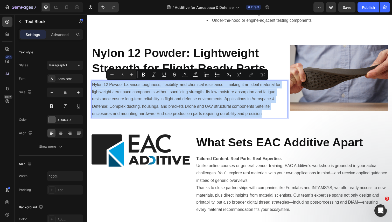
click at [139, 95] on p "Nylon 12 Powder balances toughness, flexibility, and chemical resistance—making…" at bounding box center [189, 101] width 195 height 37
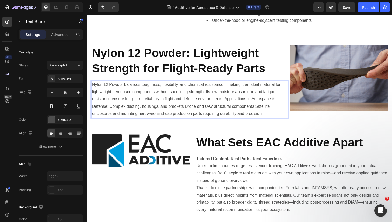
click at [229, 102] on p "Nylon 12 Powder balances toughness, flexibility, and chemical resistance—making…" at bounding box center [189, 101] width 195 height 37
click at [227, 102] on p "Nylon 12 Powder balances toughness, flexibility, and chemical resistance—making…" at bounding box center [189, 101] width 195 height 37
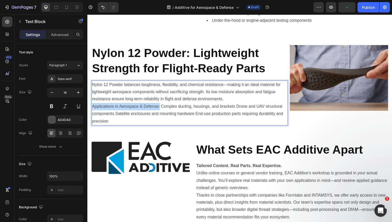
drag, startPoint x: 161, startPoint y: 110, endPoint x: 174, endPoint y: 123, distance: 18.0
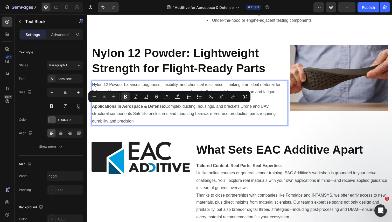
click at [233, 115] on p "Applications in Aerospace & Defense: Complex ducting, housings, and brackets Dr…" at bounding box center [189, 116] width 195 height 22
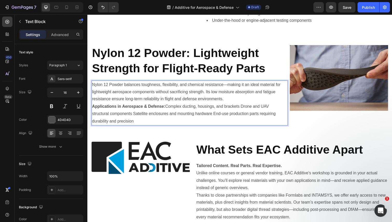
click at [169, 108] on p "Applications in Aerospace & Defense: Complex ducting, housings, and brackets Dr…" at bounding box center [189, 116] width 195 height 22
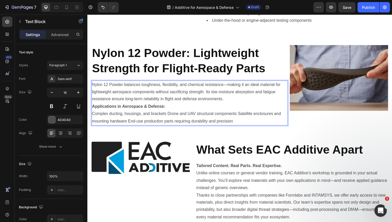
click at [169, 117] on p "⁠⁠⁠⁠⁠⁠⁠ Complex ducting, housings, and brackets Drone and UAV structural compon…" at bounding box center [189, 120] width 195 height 15
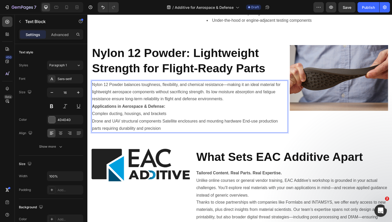
click at [165, 124] on p "Drone and UAV structural components Satellite enclosures and mounting hardware …" at bounding box center [189, 127] width 195 height 15
click at [174, 131] on p "Satellite enclosures and mounting hardware End-use production parts requiring d…" at bounding box center [189, 132] width 195 height 8
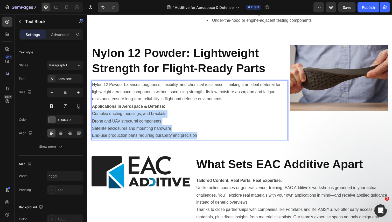
drag, startPoint x: 203, startPoint y: 137, endPoint x: 90, endPoint y: 117, distance: 114.0
click at [90, 117] on section "⁠⁠⁠⁠⁠⁠⁠ Nylon 12 Powder: Lightweight Strength for Flight-Ready Parts Heading Ny…" at bounding box center [242, 95] width 311 height 114
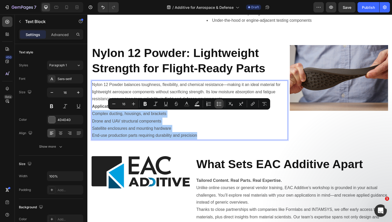
click at [219, 106] on icon "Editor contextual toolbar" at bounding box center [218, 103] width 5 height 5
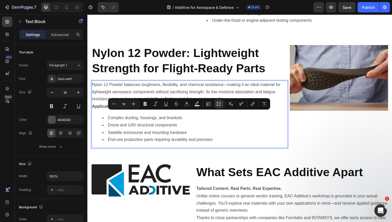
click at [216, 89] on p "Nylon 12 Powder balances toughness, flexibility, and chemical resistance—making…" at bounding box center [189, 94] width 195 height 22
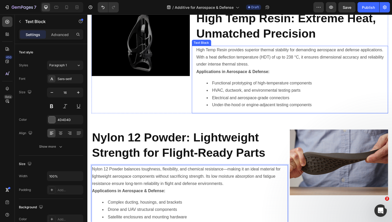
scroll to position [175, 0]
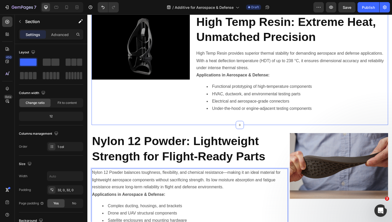
click at [183, 121] on div "Image High Temp Resin: Extreme Heat, Unmatched Precision Heading High Temp Resi…" at bounding box center [243, 67] width 303 height 122
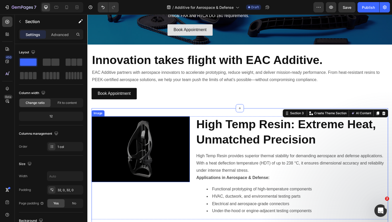
scroll to position [71, 0]
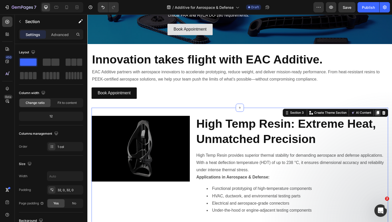
click at [382, 116] on icon at bounding box center [384, 115] width 4 height 4
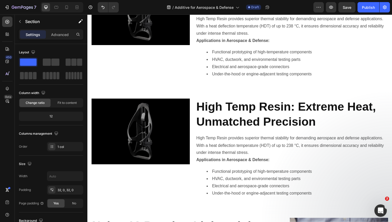
scroll to position [210, 0]
click at [194, 95] on div "Image High Temp Resin: Extreme Heat, Unmatched Precision Heading High Temp Resi…" at bounding box center [243, 154] width 303 height 122
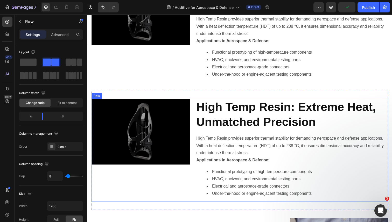
click at [193, 117] on div "Image High Temp Resin: Extreme Heat, Unmatched Precision Heading High Temp Resi…" at bounding box center [243, 153] width 303 height 105
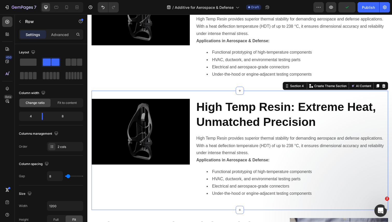
click at [182, 98] on div "Image High Temp Resin: Extreme Heat, Unmatched Precision Heading High Temp Resi…" at bounding box center [243, 154] width 303 height 122
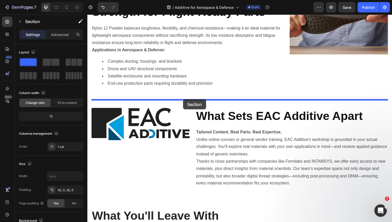
drag, startPoint x: 182, startPoint y: 96, endPoint x: 185, endPoint y: 101, distance: 6.2
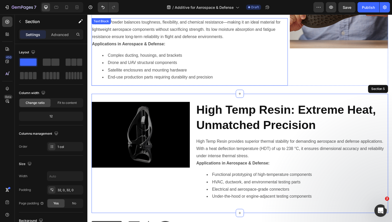
scroll to position [329, 0]
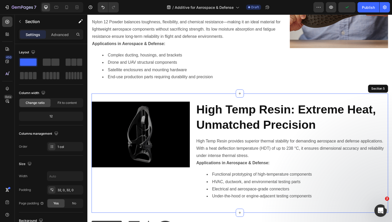
click at [236, 122] on strong "High Temp Resin: Extreme Heat, Unmatched Precision" at bounding box center [290, 119] width 183 height 29
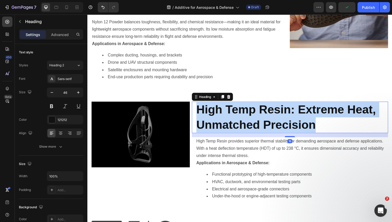
click at [236, 122] on strong "High Temp Resin: Extreme Heat, Unmatched Precision" at bounding box center [290, 119] width 183 height 29
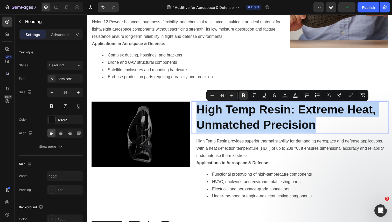
type input "16"
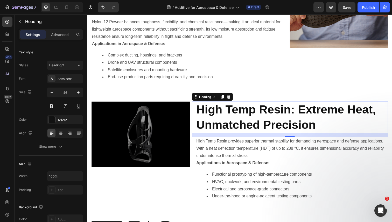
click at [283, 112] on strong "High Temp Resin: Extreme Heat, Unmatched Precision" at bounding box center [290, 119] width 183 height 29
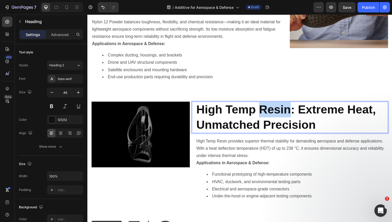
click at [283, 112] on strong "High Temp Resin: Extreme Heat, Unmatched Precision" at bounding box center [290, 119] width 183 height 29
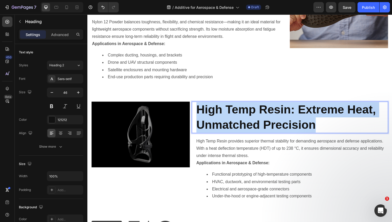
click at [283, 112] on strong "High Temp Resin: Extreme Heat, Unmatched Precision" at bounding box center [290, 119] width 183 height 29
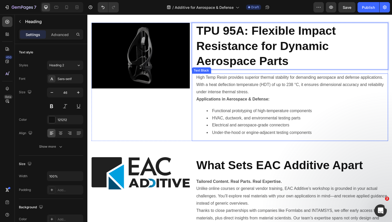
scroll to position [411, 0]
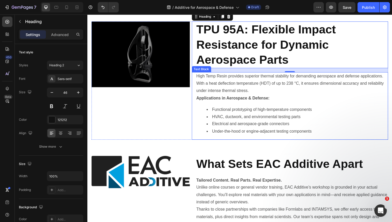
click at [250, 87] on p "High Temp Resin provides superior thermal stability for demanding aerospace and…" at bounding box center [296, 85] width 195 height 22
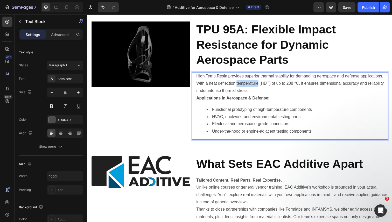
click at [250, 87] on p "High Temp Resin provides superior thermal stability for demanding aerospace and…" at bounding box center [296, 85] width 195 height 22
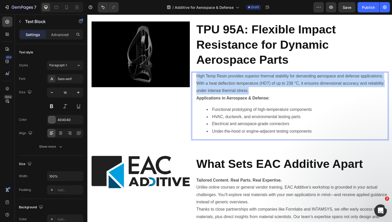
click at [250, 87] on p "High Temp Resin provides superior thermal stability for demanding aerospace and…" at bounding box center [296, 85] width 195 height 22
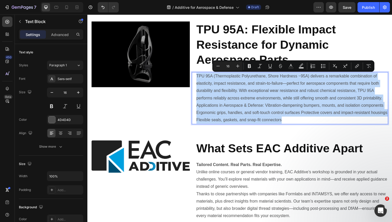
click at [250, 85] on p "TPU 95A (Thermoplastic Polyurethane, Shore Hardness ~95A) delivers a remarkable…" at bounding box center [296, 100] width 195 height 52
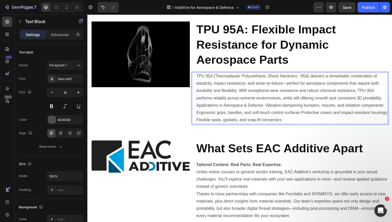
drag, startPoint x: 217, startPoint y: 108, endPoint x: 207, endPoint y: 107, distance: 10.4
click at [217, 108] on p "TPU 95A (Thermoplastic Polyurethane, Shore Hardness ~95A) delivers a remarkable…" at bounding box center [296, 100] width 195 height 52
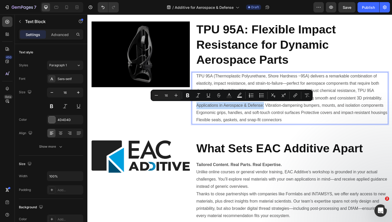
drag, startPoint x: 198, startPoint y: 107, endPoint x: 268, endPoint y: 108, distance: 69.2
click at [268, 108] on div "TPU 95A (Thermoplastic Polyurethane, Shore Hardness ~95A) delivers a remarkable…" at bounding box center [296, 100] width 196 height 53
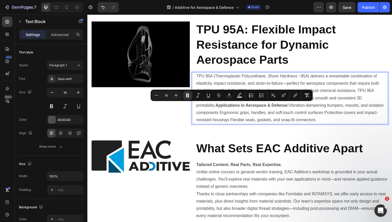
click at [195, 108] on div "TPU 95A (Thermoplastic Polyurethane, Shore Hardness ~95A) delivers a remarkable…" at bounding box center [294, 100] width 200 height 53
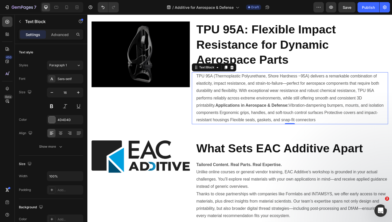
click at [197, 108] on div "TPU 95A (Thermoplastic Polyurethane, Shore Hardness ~95A) delivers a remarkable…" at bounding box center [294, 100] width 200 height 53
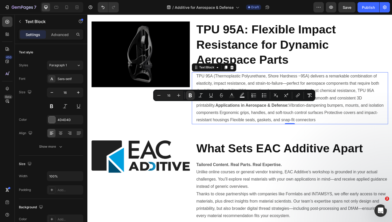
click at [218, 108] on strong "Applications in Aerospace & Defense:" at bounding box center [255, 107] width 75 height 4
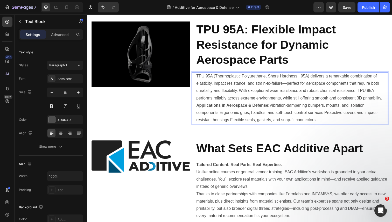
click at [275, 107] on p "Applications in Aerospace & Defense: Vibration-dampening bumpers, mounts, and i…" at bounding box center [296, 115] width 195 height 22
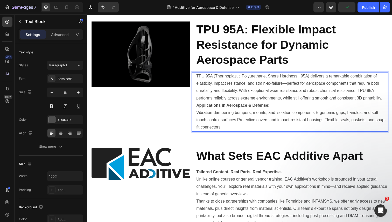
click at [321, 116] on p "⁠⁠⁠⁠⁠⁠⁠ Vibration-dampening bumpers, mounts, and isolation components Ergonomic…" at bounding box center [296, 122] width 195 height 22
click at [307, 123] on p "Ergonomic grips, handles, and soft-touch control surfaces Protective covers and…" at bounding box center [296, 126] width 195 height 15
click at [306, 124] on p "Ergonomic grips, handles, and soft-touch control surfaces Protective covers and…" at bounding box center [296, 126] width 195 height 15
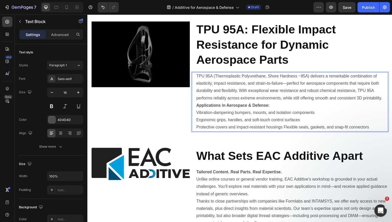
click at [288, 130] on p "Protective covers and impact-resistant housings Flexible seals, gaskets, and sn…" at bounding box center [296, 130] width 195 height 8
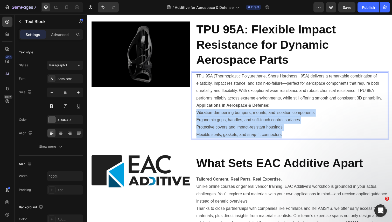
drag, startPoint x: 288, startPoint y: 136, endPoint x: 197, endPoint y: 113, distance: 93.4
click at [197, 113] on div "TPU 95A (Thermoplastic Polyurethane, Shore Hardness ~95A) delivers a remarkable…" at bounding box center [294, 108] width 200 height 68
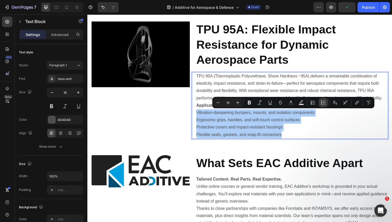
click at [322, 103] on icon "Editor contextual toolbar" at bounding box center [323, 102] width 5 height 5
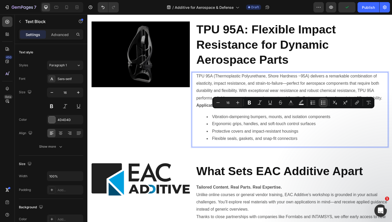
click at [333, 138] on li "Flexible seals, gaskets, and snap-fit connectors" at bounding box center [301, 142] width 185 height 8
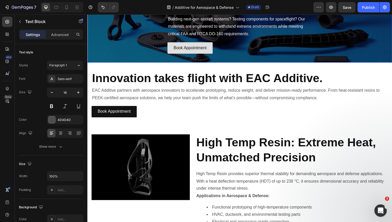
scroll to position [113, 0]
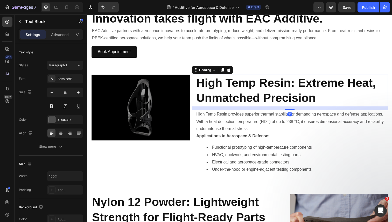
click at [304, 86] on strong "High Temp Resin: Extreme Heat, Unmatched Precision" at bounding box center [290, 92] width 183 height 29
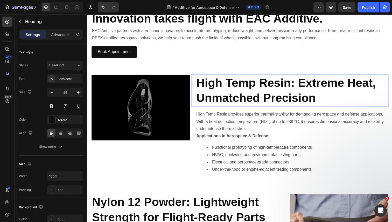
click at [296, 86] on strong "High Temp Resin: Extreme Heat, Unmatched Precision" at bounding box center [290, 92] width 183 height 29
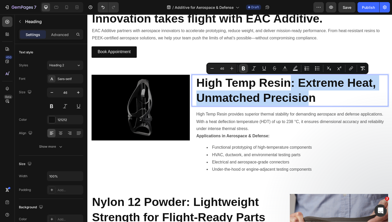
drag, startPoint x: 298, startPoint y: 85, endPoint x: 317, endPoint y: 95, distance: 21.0
click at [317, 95] on strong "High Temp Resin: Extreme Heat, Unmatched Precision" at bounding box center [290, 92] width 183 height 29
click at [304, 86] on strong "High Temp Resin: Extreme Heat, Unmatched Precision" at bounding box center [290, 92] width 183 height 29
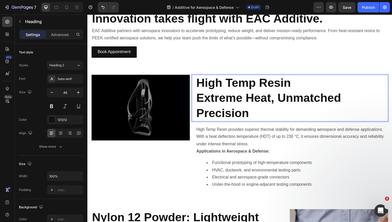
click at [266, 113] on p "High Temp Resin Extreme Heat, Unmatched Precision" at bounding box center [296, 100] width 195 height 46
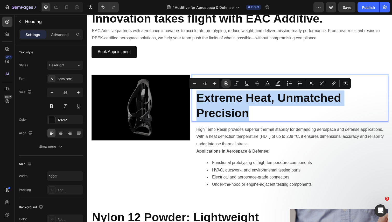
drag, startPoint x: 257, startPoint y: 115, endPoint x: 195, endPoint y: 104, distance: 62.3
click at [195, 104] on div "High Temp Resin Extreme Heat, Unmatched Precision Heading 16" at bounding box center [294, 99] width 200 height 47
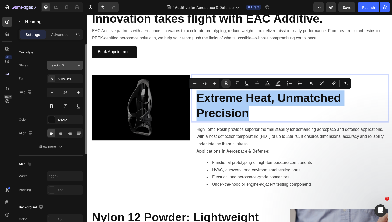
click at [75, 66] on div "Heading 2" at bounding box center [62, 65] width 27 height 5
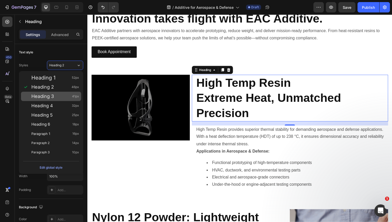
click at [60, 97] on div "Heading 3 41px" at bounding box center [55, 96] width 48 height 5
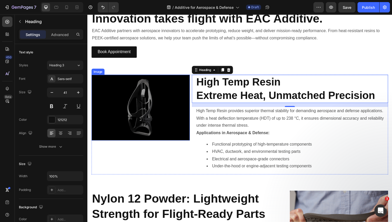
type input "46"
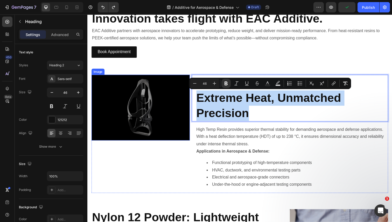
drag, startPoint x: 259, startPoint y: 114, endPoint x: 191, endPoint y: 100, distance: 70.3
click at [191, 100] on div "Image High Temp Resin Extreme Heat, Unmatched Precision Heading 16 High Temp Re…" at bounding box center [243, 136] width 303 height 121
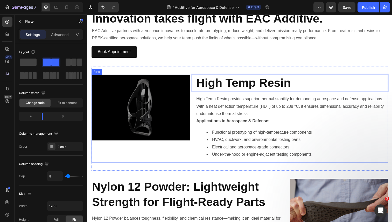
click at [280, 94] on div "High Temp Resin Heading 16 High Temp Resin provides superior thermal stability …" at bounding box center [294, 121] width 200 height 90
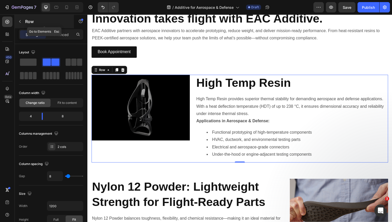
click at [22, 22] on button "button" at bounding box center [20, 21] width 8 height 8
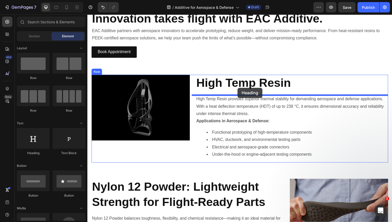
drag, startPoint x: 124, startPoint y: 152, endPoint x: 241, endPoint y: 89, distance: 132.0
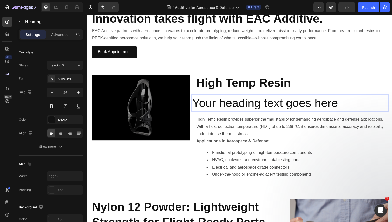
click at [248, 107] on h2 "Your heading text goes here" at bounding box center [294, 105] width 200 height 17
click at [248, 107] on p "Your heading text goes here" at bounding box center [293, 105] width 199 height 16
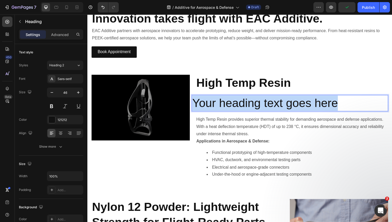
click at [248, 107] on p "Your heading text goes here" at bounding box center [293, 105] width 199 height 16
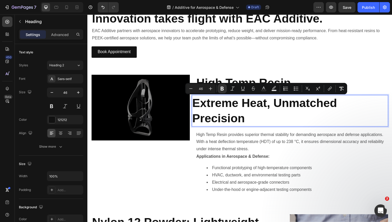
click at [279, 120] on p "Extreme Heat, Unmatched Precision" at bounding box center [293, 112] width 199 height 31
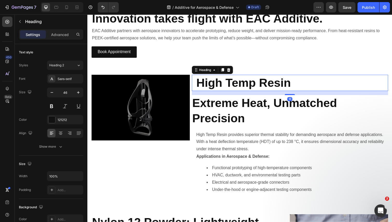
click at [224, 86] on strong "High Temp Resin" at bounding box center [247, 84] width 96 height 13
click at [60, 35] on p "Advanced" at bounding box center [60, 34] width 18 height 5
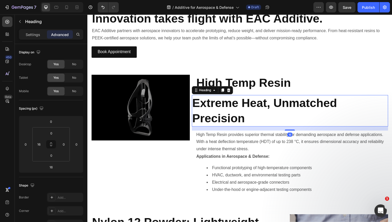
click at [252, 123] on p "⁠⁠⁠⁠⁠⁠⁠ Extreme Heat, Unmatched Precision" at bounding box center [293, 112] width 199 height 31
click at [44, 143] on div "0" at bounding box center [39, 144] width 10 height 8
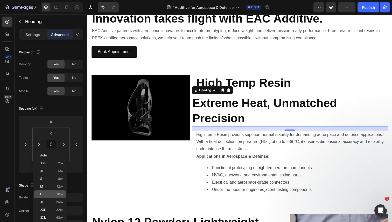
click at [55, 193] on p "L 16px" at bounding box center [51, 195] width 23 height 4
type input "16"
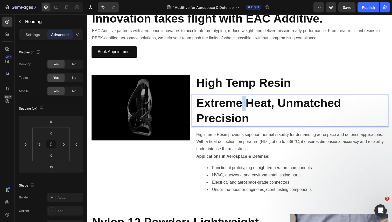
click at [245, 112] on p "Extreme Heat, Unmatched Precision" at bounding box center [296, 112] width 195 height 31
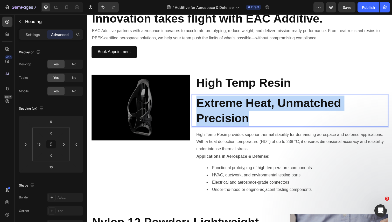
click at [245, 112] on p "Extreme Heat, Unmatched Precision" at bounding box center [296, 112] width 195 height 31
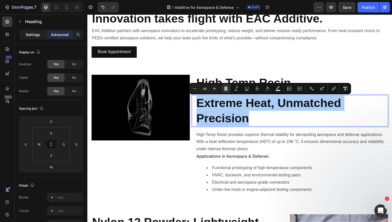
click at [27, 33] on p "Settings" at bounding box center [33, 34] width 15 height 5
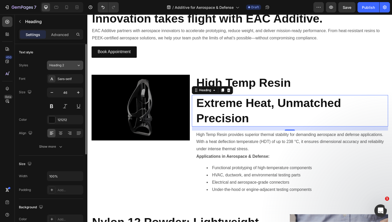
click at [78, 64] on icon at bounding box center [78, 65] width 4 height 5
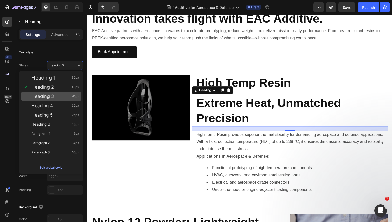
click at [63, 95] on div "Heading 3 41px" at bounding box center [55, 96] width 48 height 5
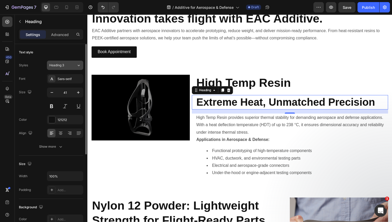
click at [77, 63] on icon at bounding box center [78, 65] width 4 height 5
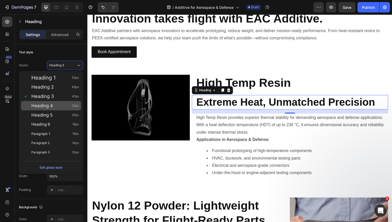
click at [62, 104] on div "Heading 4 32px" at bounding box center [55, 105] width 48 height 5
type input "32"
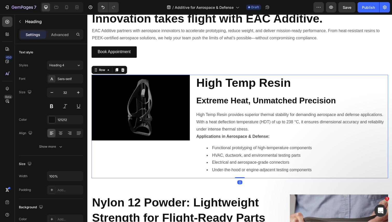
click at [283, 93] on div "⁠⁠⁠⁠⁠⁠⁠ High Temp Resin Heading ⁠⁠⁠⁠⁠⁠⁠ Extreme Heat, Unmatched Precision Headi…" at bounding box center [294, 129] width 200 height 106
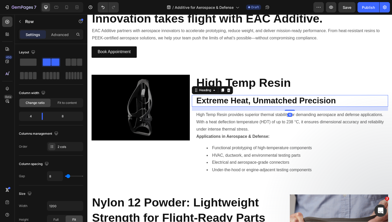
click at [261, 101] on strong "Extreme Heat, Unmatched Precision" at bounding box center [270, 102] width 143 height 9
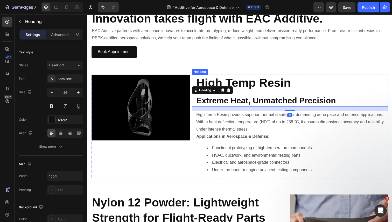
click at [267, 85] on strong "High Temp Resin" at bounding box center [247, 84] width 96 height 13
click at [292, 92] on p "⁠⁠⁠⁠⁠⁠⁠ High Temp Resin" at bounding box center [296, 85] width 195 height 16
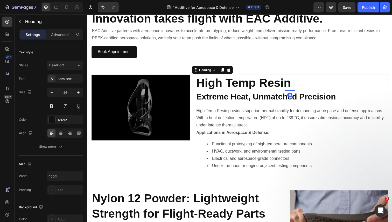
drag, startPoint x: 293, startPoint y: 96, endPoint x: 295, endPoint y: 91, distance: 5.8
click at [295, 91] on div "⁠⁠⁠⁠⁠⁠⁠ High Temp Resin Heading 0" at bounding box center [294, 84] width 200 height 17
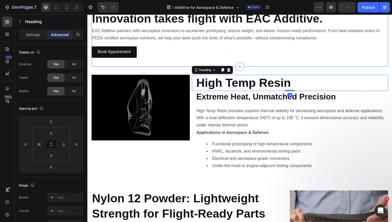
click at [284, 62] on div "Book Appointment Button" at bounding box center [243, 53] width 303 height 21
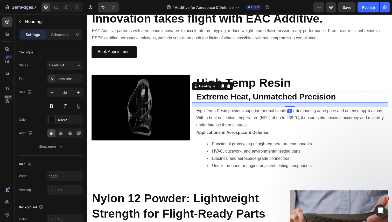
click at [239, 97] on strong "Extreme Heat, Unmatched Precision" at bounding box center [270, 98] width 143 height 9
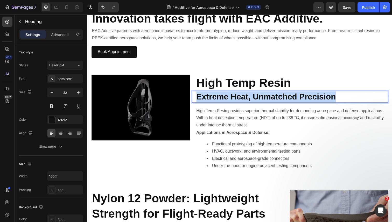
click at [239, 97] on strong "Extreme Heat, Unmatched Precision" at bounding box center [270, 98] width 143 height 9
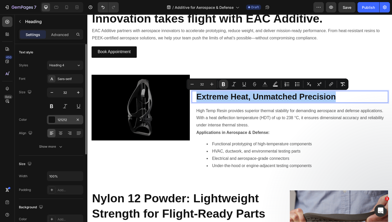
click at [53, 118] on div at bounding box center [51, 119] width 7 height 7
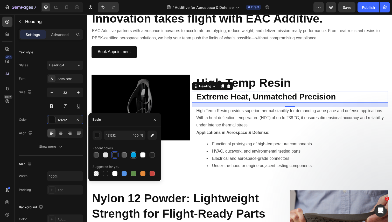
click at [131, 155] on div at bounding box center [133, 154] width 5 height 5
type input "00A1DF"
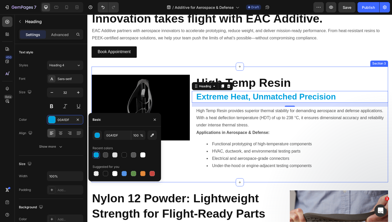
click at [312, 73] on div "Image ⁠⁠⁠⁠⁠⁠⁠ High Temp Resin Heading ⁠⁠⁠⁠⁠⁠⁠ Extreme Heat, Unmatched Precision…" at bounding box center [243, 127] width 303 height 118
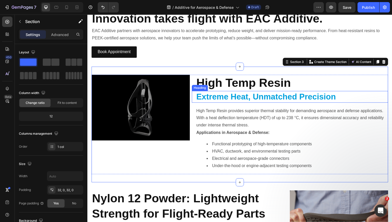
click at [291, 97] on strong "Extreme Heat, Unmatched Precision" at bounding box center [270, 98] width 143 height 9
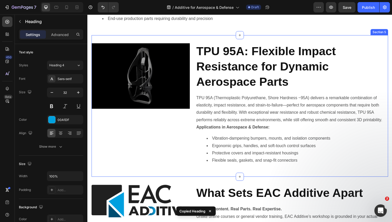
scroll to position [386, 0]
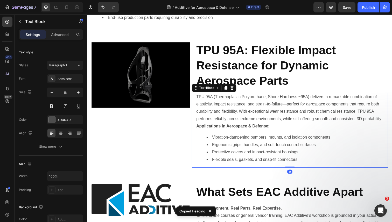
click at [258, 95] on div "TPU 95A (Thermoplastic Polyurethane, Shore Hardness ~95A) delivers a remarkable…" at bounding box center [296, 133] width 196 height 76
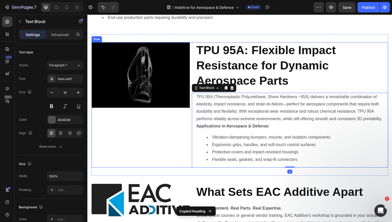
click at [259, 93] on div "TPU 95A: Flexible Impact Resistance for Dynamic Aerospace Parts Heading TPU 95A…" at bounding box center [294, 107] width 200 height 128
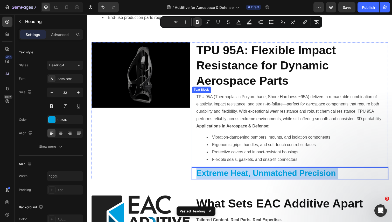
drag, startPoint x: 281, startPoint y: 178, endPoint x: 272, endPoint y: 110, distance: 68.5
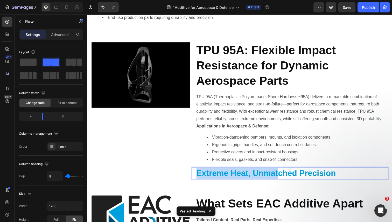
click at [187, 175] on div "Image" at bounding box center [142, 113] width 100 height 140
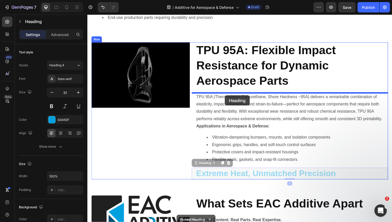
drag, startPoint x: 215, startPoint y: 176, endPoint x: 228, endPoint y: 97, distance: 79.9
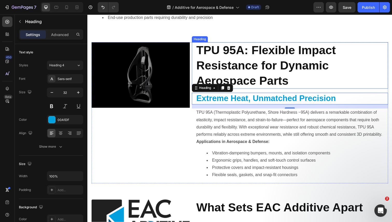
click at [256, 54] on strong "TPU 95A: Flexible Impact Resistance for Dynamic Aerospace Parts" at bounding box center [270, 66] width 143 height 45
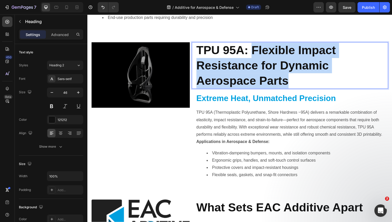
drag, startPoint x: 256, startPoint y: 51, endPoint x: 302, endPoint y: 85, distance: 57.1
click at [302, 85] on p "TPU 95A: Flexible Impact Resistance for Dynamic Aerospace Parts" at bounding box center [296, 67] width 195 height 46
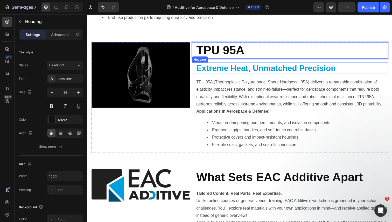
click at [265, 70] on strong "Extreme Heat, Unmatched Precision" at bounding box center [270, 69] width 143 height 9
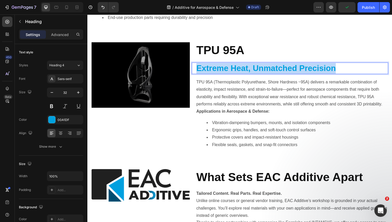
click at [265, 70] on strong "Extreme Heat, Unmatched Precision" at bounding box center [270, 69] width 143 height 9
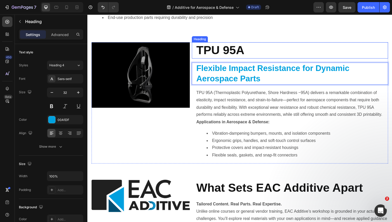
click at [239, 54] on strong "TPU 95A" at bounding box center [223, 50] width 49 height 13
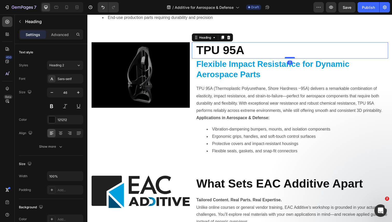
drag, startPoint x: 296, startPoint y: 63, endPoint x: 295, endPoint y: 59, distance: 4.5
click at [294, 58] on div at bounding box center [294, 59] width 10 height 2
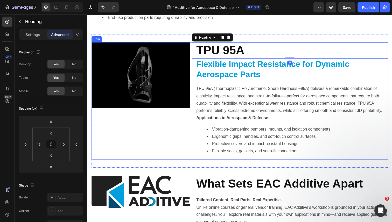
click at [174, 142] on div "Image" at bounding box center [142, 103] width 100 height 120
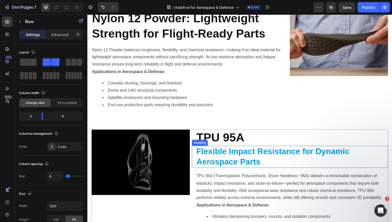
scroll to position [299, 0]
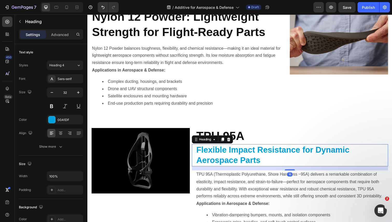
click at [228, 160] on strong "Flexible Impact Resistance for Dynamic Aerospace Parts" at bounding box center [277, 158] width 156 height 20
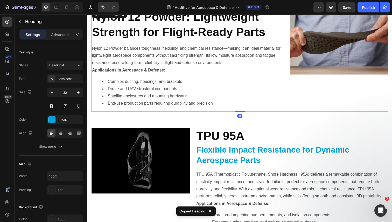
click at [174, 43] on div "Nylon 12 Powder: Lightweight Strength for Flight-Ready Parts Heading Nylon 12 P…" at bounding box center [192, 61] width 200 height 105
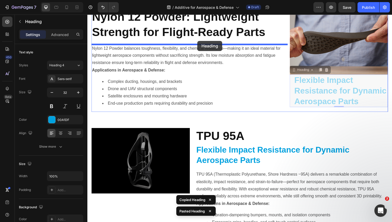
drag, startPoint x: 297, startPoint y: 86, endPoint x: 200, endPoint y: 41, distance: 106.5
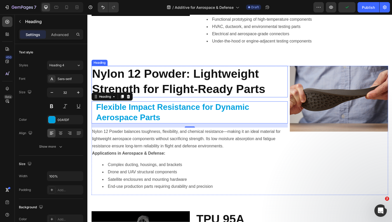
scroll to position [237, 0]
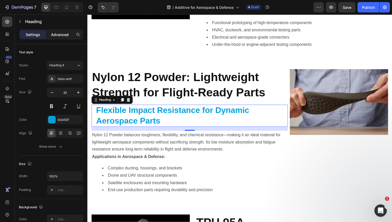
click at [64, 34] on p "Advanced" at bounding box center [60, 34] width 18 height 5
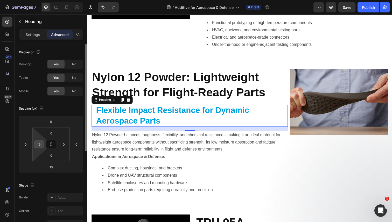
click at [41, 145] on input "16" at bounding box center [39, 144] width 8 height 8
type input "0"
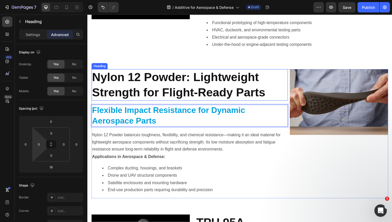
click at [146, 92] on strong "Nylon 12 Powder: Lightweight Strength for Flight-Ready Parts" at bounding box center [180, 86] width 177 height 29
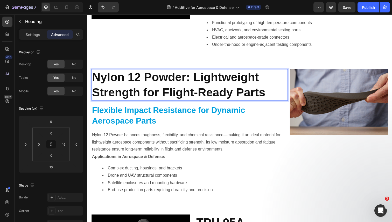
click at [195, 79] on strong "Nylon 12 Powder: Lightweight Strength for Flight-Ready Parts" at bounding box center [180, 86] width 177 height 29
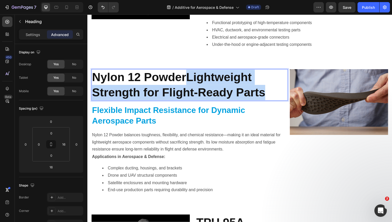
drag, startPoint x: 189, startPoint y: 80, endPoint x: 268, endPoint y: 95, distance: 80.1
click at [268, 95] on strong "Nylon 12 PowderLightweight Strength for Flight-Ready Parts" at bounding box center [180, 86] width 177 height 29
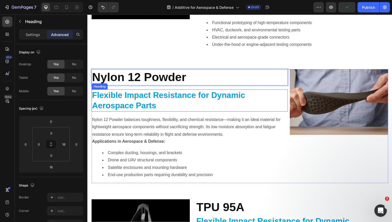
click at [176, 96] on strong "Flexible Impact Resistance for Dynamic Aerospace Parts" at bounding box center [170, 102] width 156 height 20
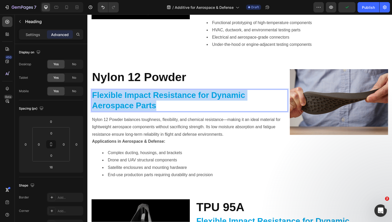
click at [176, 96] on strong "Flexible Impact Resistance for Dynamic Aerospace Parts" at bounding box center [170, 102] width 156 height 20
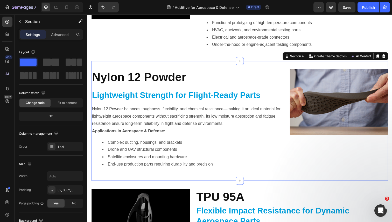
click at [219, 64] on div "⁠⁠⁠⁠⁠⁠⁠ Nylon 12 Powder Heading ⁠⁠⁠⁠⁠⁠⁠ Lightweight Strength for Flight-Ready P…" at bounding box center [243, 123] width 303 height 122
click at [164, 81] on strong "Nylon 12 Powder" at bounding box center [140, 78] width 96 height 13
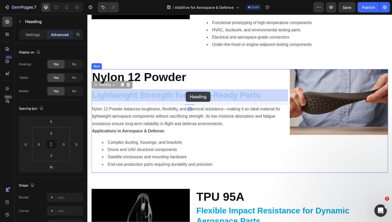
drag, startPoint x: 189, startPoint y: 91, endPoint x: 188, endPoint y: 93, distance: 3.0
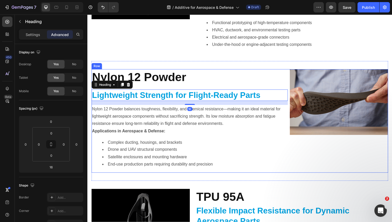
click at [188, 82] on strong "Nylon 12 Powder" at bounding box center [140, 78] width 96 height 13
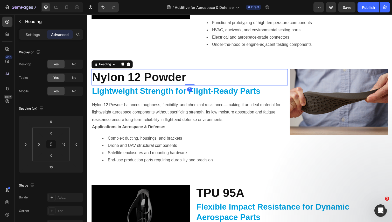
drag, startPoint x: 189, startPoint y: 91, endPoint x: 189, endPoint y: 85, distance: 6.0
click at [189, 85] on div "⁠⁠⁠⁠⁠⁠⁠ Nylon 12 Powder Heading 0" at bounding box center [192, 79] width 200 height 17
type input "0"
click at [180, 53] on div "Image" at bounding box center [142, 3] width 100 height 102
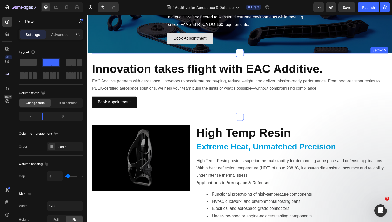
scroll to position [63, 0]
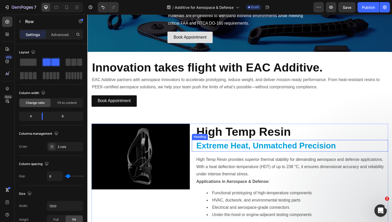
click at [269, 151] on strong "Extreme Heat, Unmatched Precision" at bounding box center [270, 148] width 143 height 9
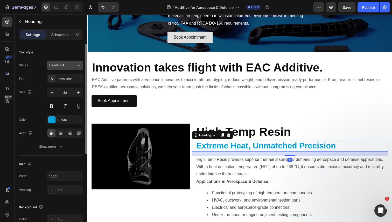
click at [72, 65] on div "Heading 4" at bounding box center [62, 65] width 27 height 5
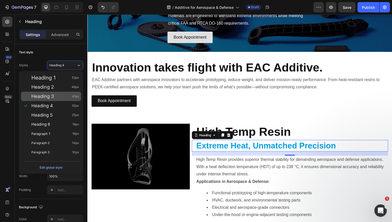
click at [63, 98] on div "Heading 3 41px" at bounding box center [55, 96] width 48 height 5
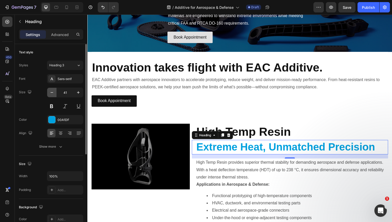
click at [51, 94] on icon "button" at bounding box center [51, 92] width 5 height 5
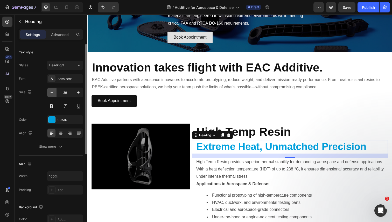
click at [51, 94] on icon "button" at bounding box center [51, 92] width 5 height 5
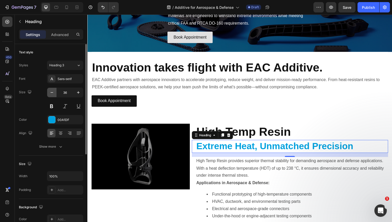
click at [51, 94] on icon "button" at bounding box center [51, 92] width 5 height 5
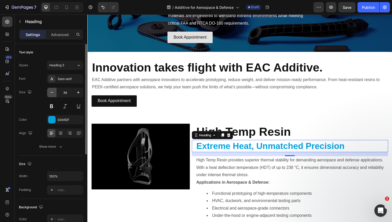
click at [51, 94] on icon "button" at bounding box center [51, 92] width 5 height 5
type input "32"
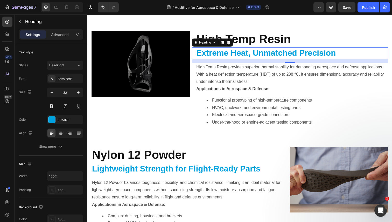
scroll to position [247, 0]
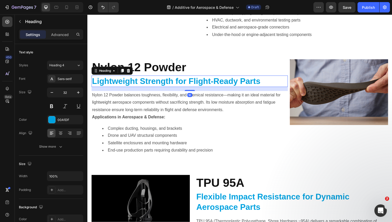
click at [184, 85] on strong "Lightweight Strength for Flight-Ready Parts" at bounding box center [178, 82] width 172 height 9
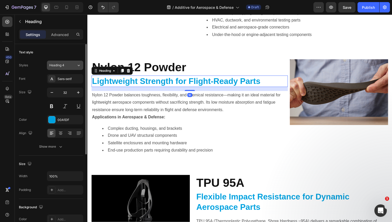
drag, startPoint x: 68, startPoint y: 64, endPoint x: 68, endPoint y: 67, distance: 3.2
click at [68, 64] on div "Heading 4" at bounding box center [59, 65] width 21 height 5
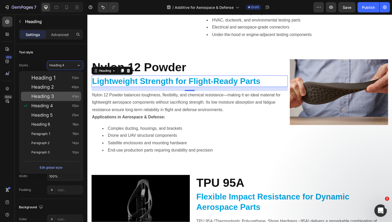
click at [60, 97] on div "Heading 3 41px" at bounding box center [55, 96] width 48 height 5
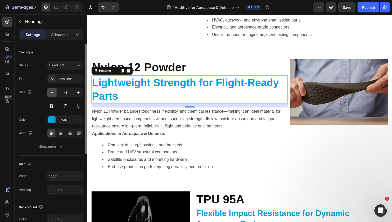
click at [53, 93] on icon "button" at bounding box center [51, 92] width 5 height 5
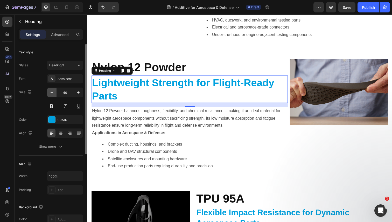
click at [53, 93] on icon "button" at bounding box center [51, 92] width 5 height 5
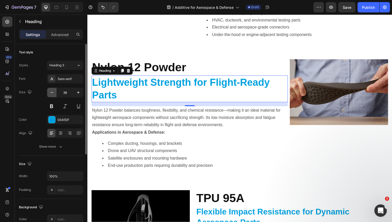
click at [53, 93] on icon "button" at bounding box center [51, 92] width 5 height 5
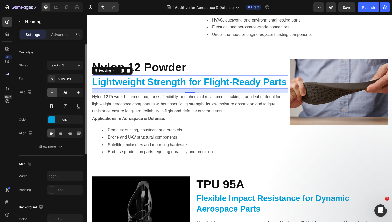
click at [52, 93] on icon "button" at bounding box center [51, 92] width 5 height 5
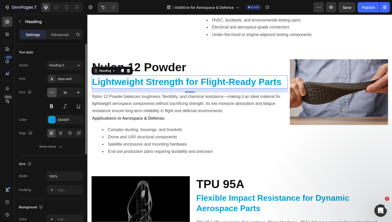
click at [52, 93] on icon "button" at bounding box center [51, 92] width 5 height 5
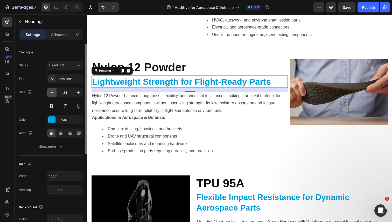
click at [52, 93] on icon "button" at bounding box center [51, 92] width 5 height 5
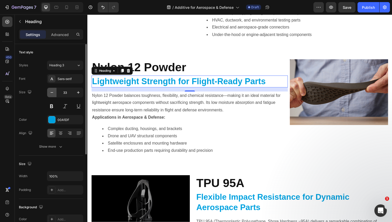
click at [52, 93] on icon "button" at bounding box center [51, 92] width 5 height 5
type input "32"
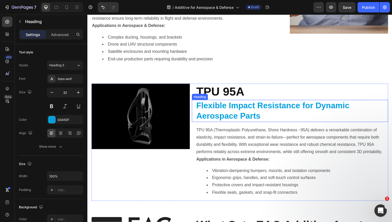
scroll to position [354, 0]
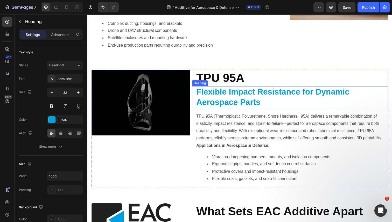
click at [235, 100] on strong "Flexible Impact Resistance for Dynamic Aerospace Parts" at bounding box center [277, 99] width 156 height 20
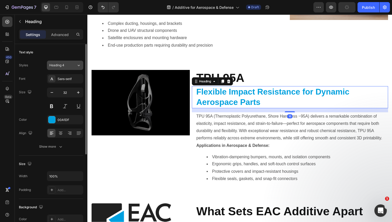
click at [66, 64] on div "Heading 4" at bounding box center [59, 65] width 21 height 5
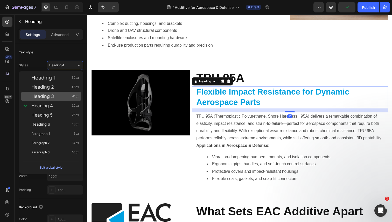
click at [61, 98] on div "Heading 3 41px" at bounding box center [55, 96] width 48 height 5
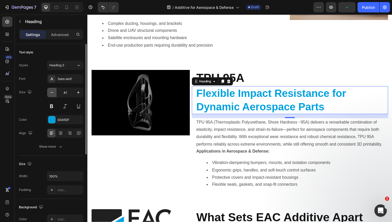
click at [51, 93] on icon "button" at bounding box center [51, 92] width 5 height 5
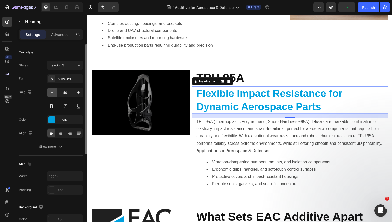
click at [51, 93] on icon "button" at bounding box center [51, 92] width 5 height 5
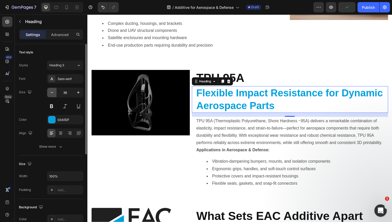
click at [51, 93] on icon "button" at bounding box center [51, 92] width 5 height 5
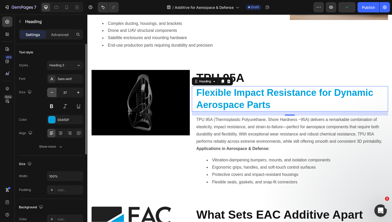
click at [51, 93] on icon "button" at bounding box center [51, 92] width 5 height 5
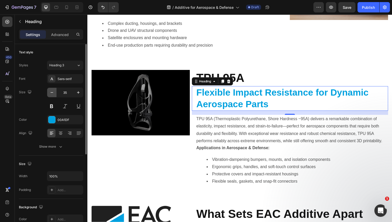
click at [51, 93] on icon "button" at bounding box center [51, 92] width 5 height 5
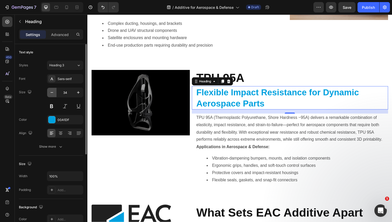
click at [51, 93] on icon "button" at bounding box center [51, 92] width 5 height 5
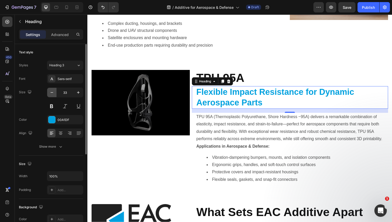
click at [51, 93] on icon "button" at bounding box center [51, 92] width 5 height 5
type input "32"
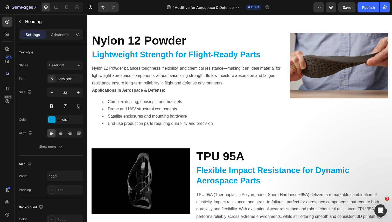
scroll to position [275, 0]
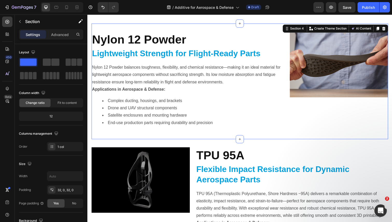
click at [302, 135] on div "Nylon 12 Powder Heading Lightweight Strength for Flight-Ready Parts Heading Nyl…" at bounding box center [243, 83] width 303 height 118
click at [384, 28] on icon at bounding box center [383, 29] width 3 height 4
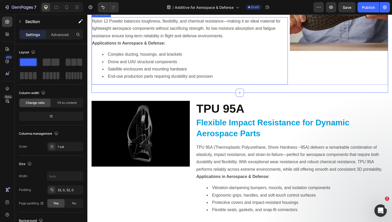
scroll to position [424, 0]
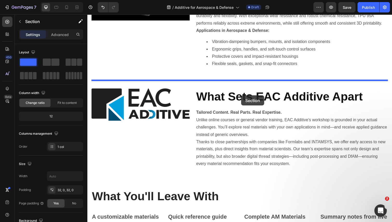
drag, startPoint x: 261, startPoint y: 107, endPoint x: 244, endPoint y: 98, distance: 19.0
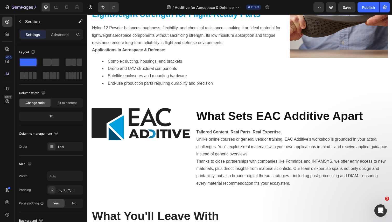
scroll to position [569, 0]
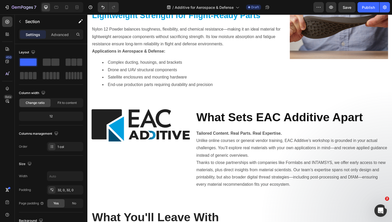
click at [237, 119] on strong "What Sets EAC Additive Apart" at bounding box center [284, 119] width 170 height 13
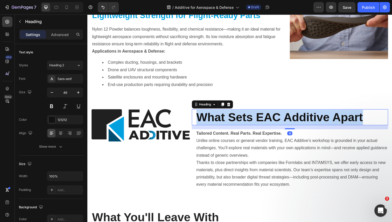
click at [237, 119] on strong "What Sets EAC Additive Apart" at bounding box center [284, 119] width 170 height 13
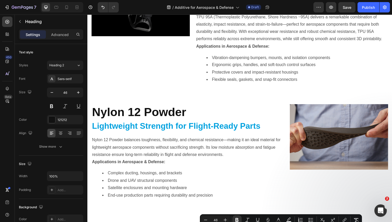
type input "16"
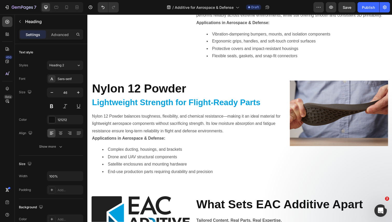
scroll to position [483, 0]
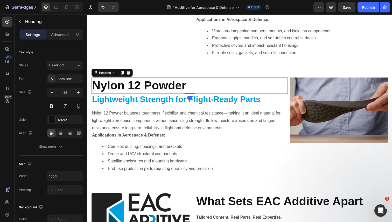
click at [156, 83] on strong "Nylon 12 Powder" at bounding box center [140, 86] width 96 height 13
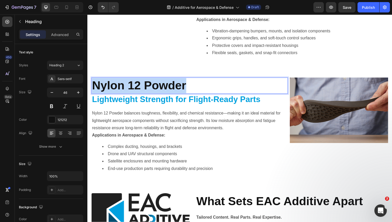
click at [156, 83] on strong "Nylon 12 Powder" at bounding box center [140, 86] width 96 height 13
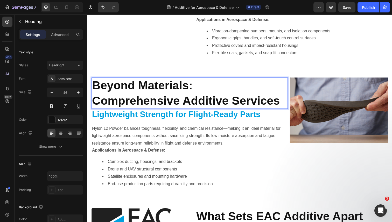
click at [191, 88] on strong "Beyond Materials: Comprehensive Additive Services" at bounding box center [188, 94] width 192 height 29
click at [195, 88] on p "Beyond Materials: Comprehensive Additive Services" at bounding box center [189, 95] width 195 height 31
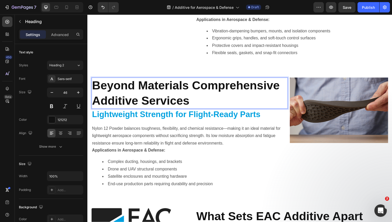
click at [195, 87] on strong "Beyond Materials Comprehensive Additive Services" at bounding box center [188, 94] width 192 height 29
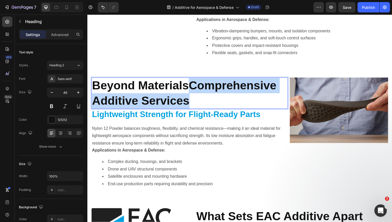
drag, startPoint x: 193, startPoint y: 89, endPoint x: 198, endPoint y: 102, distance: 13.6
click at [198, 102] on p "Beyond MaterialsComprehensive Additive Services" at bounding box center [189, 95] width 195 height 31
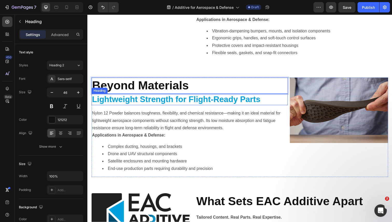
click at [191, 102] on strong "Lightweight Strength for Flight-Ready Parts" at bounding box center [178, 101] width 172 height 9
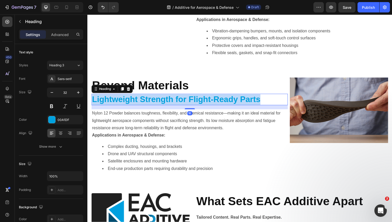
click at [191, 102] on strong "Lightweight Strength for Flight-Ready Parts" at bounding box center [178, 101] width 172 height 9
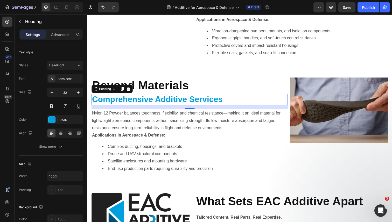
click at [178, 129] on p "Nylon 12 Powder balances toughness, flexibility, and chemical resistance—making…" at bounding box center [189, 123] width 195 height 22
click at [178, 128] on p "Nylon 12 Powder balances toughness, flexibility, and chemical resistance—making…" at bounding box center [189, 123] width 195 height 22
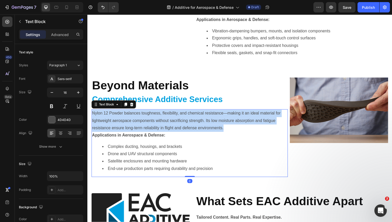
click at [178, 128] on p "Nylon 12 Powder balances toughness, flexibility, and chemical resistance—making…" at bounding box center [189, 123] width 195 height 22
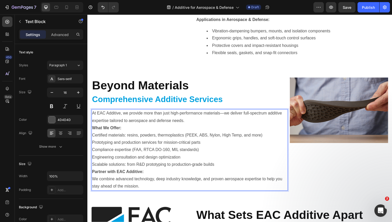
click at [179, 142] on p "Prototyping and production services for mission-critical parts" at bounding box center [189, 146] width 195 height 8
click at [213, 169] on span "Scalable solutions: from R&D prototyping to production-grade builds" at bounding box center [154, 168] width 125 height 4
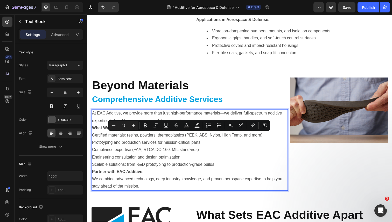
drag, startPoint x: 217, startPoint y: 167, endPoint x: 91, endPoint y: 140, distance: 129.3
click at [92, 140] on div "At EAC Additive, we provide more than just high-performance materials—we delive…" at bounding box center [190, 152] width 196 height 83
click at [217, 125] on icon "Editor contextual toolbar" at bounding box center [218, 125] width 5 height 5
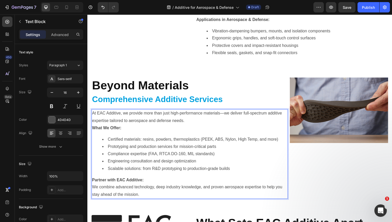
click at [147, 199] on p "Partner with EAC Additive: We combine advanced technology, deep industry knowle…" at bounding box center [189, 191] width 195 height 22
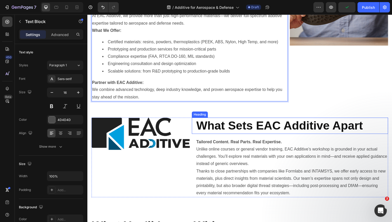
scroll to position [583, 0]
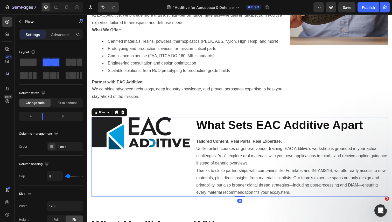
click at [190, 168] on div "Image" at bounding box center [142, 160] width 100 height 81
click at [124, 115] on icon at bounding box center [123, 115] width 4 height 4
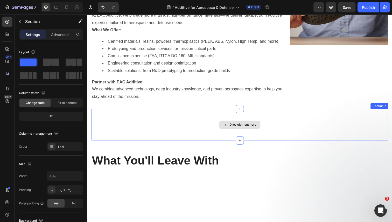
click at [194, 130] on div "Drop element here" at bounding box center [243, 128] width 303 height 16
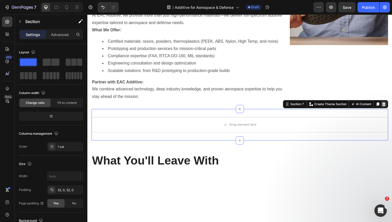
click at [390, 106] on icon at bounding box center [389, 106] width 3 height 4
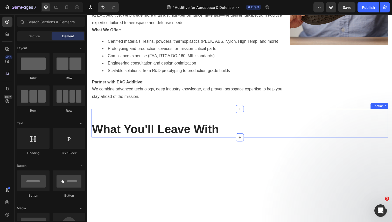
click at [287, 122] on div "What You'll Leave With Heading" at bounding box center [243, 125] width 303 height 29
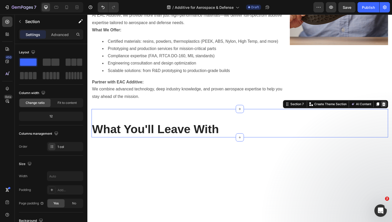
click at [392, 107] on div at bounding box center [390, 106] width 6 height 6
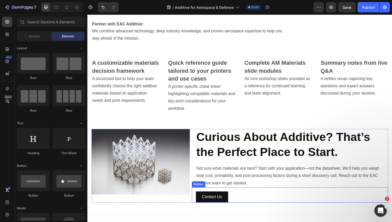
scroll to position [638, 0]
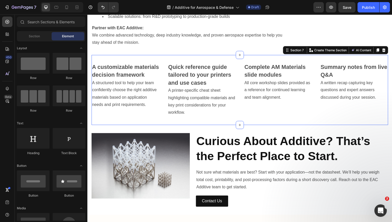
click at [252, 124] on div "A customizable materials decision framework A structured tool to help your team…" at bounding box center [243, 92] width 303 height 72
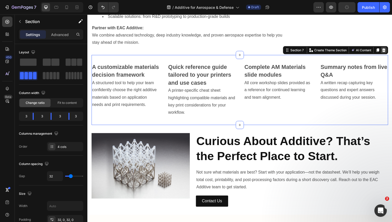
click at [391, 51] on icon at bounding box center [389, 51] width 3 height 4
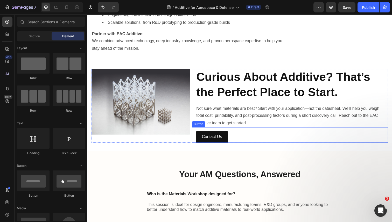
scroll to position [633, 0]
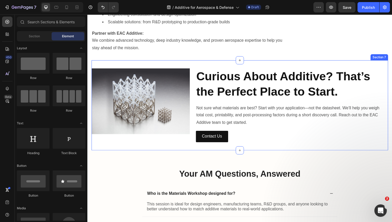
click at [167, 149] on div "Image Curious About Additive? That’s the Perfect Place to Start. Heading Not su…" at bounding box center [243, 107] width 303 height 92
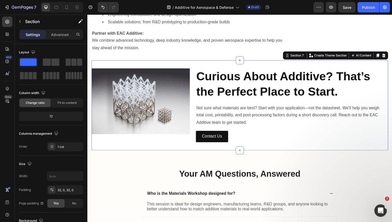
click at [390, 56] on icon at bounding box center [389, 57] width 3 height 4
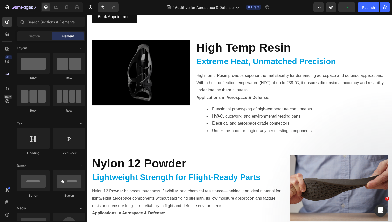
scroll to position [139, 0]
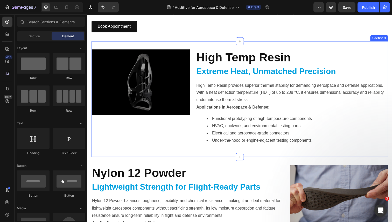
click at [168, 156] on div "Image High Temp Resin Heading Extreme Heat, Unmatched Precision Heading High Te…" at bounding box center [243, 101] width 303 height 118
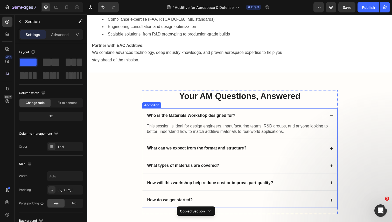
scroll to position [620, 0]
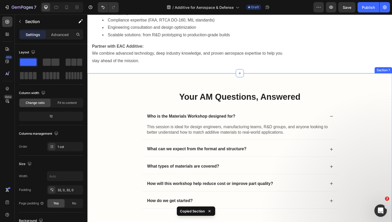
click at [258, 84] on div "Your AM Questions, Answered Heading Who is the Materials Workshop designed for?…" at bounding box center [242, 154] width 311 height 158
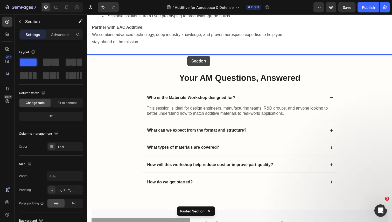
scroll to position [638, 0]
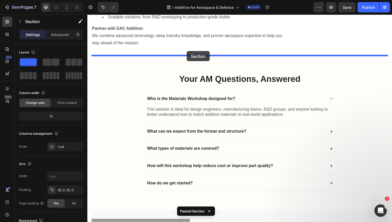
drag, startPoint x: 188, startPoint y: 120, endPoint x: 189, endPoint y: 52, distance: 68.4
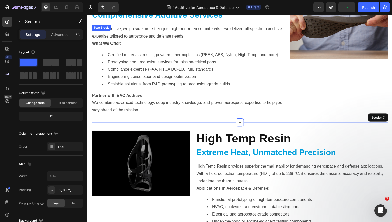
scroll to position [569, 0]
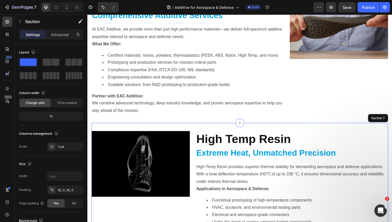
click at [238, 142] on strong "High Temp Resin" at bounding box center [247, 141] width 96 height 13
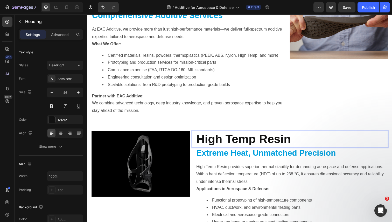
click at [238, 142] on strong "High Temp Resin" at bounding box center [247, 141] width 96 height 13
click at [234, 138] on strong "High Temp Resin" at bounding box center [247, 141] width 96 height 13
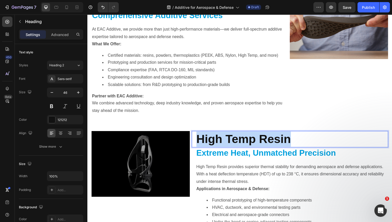
click at [234, 138] on strong "High Temp Resin" at bounding box center [247, 141] width 96 height 13
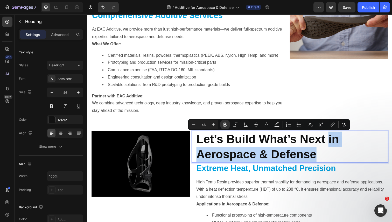
drag, startPoint x: 332, startPoint y: 143, endPoint x: 338, endPoint y: 160, distance: 17.6
click at [338, 160] on p "Let’s Build What’s Next in Aerospace & Defense" at bounding box center [296, 149] width 195 height 31
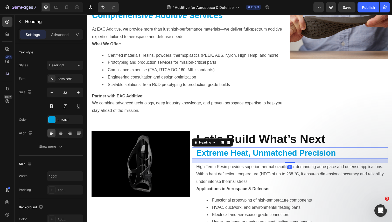
click at [298, 156] on strong "Extreme Heat, Unmatched Precision" at bounding box center [270, 155] width 143 height 9
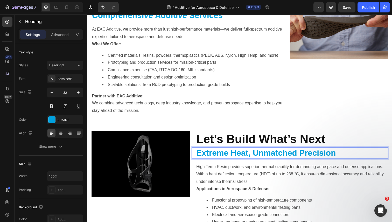
click at [298, 156] on strong "Extreme Heat, Unmatched Precision" at bounding box center [270, 155] width 143 height 9
click at [210, 157] on strong "in Aerospace & Defense" at bounding box center [246, 155] width 95 height 9
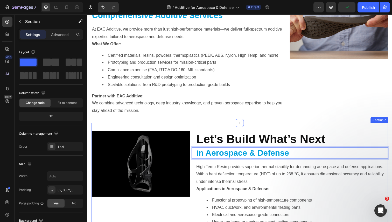
click at [256, 123] on div "Beyond Materials Heading Comprehensive Additive Services Heading At EAC Additiv…" at bounding box center [243, 55] width 303 height 140
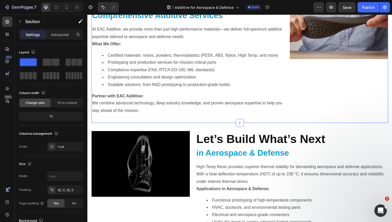
click at [259, 177] on p "High Temp Resin provides superior thermal stability for demanding aerospace and…" at bounding box center [296, 178] width 195 height 22
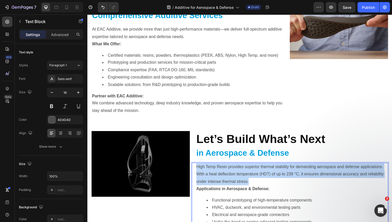
click at [259, 177] on p "High Temp Resin provides superior thermal stability for demanding aerospace and…" at bounding box center [296, 178] width 195 height 22
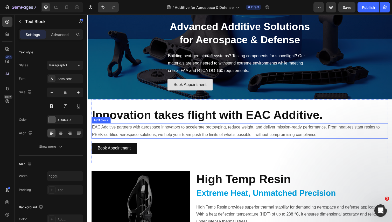
scroll to position [20, 0]
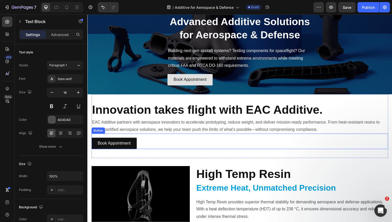
click at [143, 148] on div "Book Appointment Button" at bounding box center [243, 144] width 303 height 16
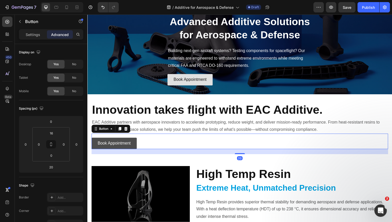
click at [121, 132] on icon at bounding box center [120, 132] width 3 height 4
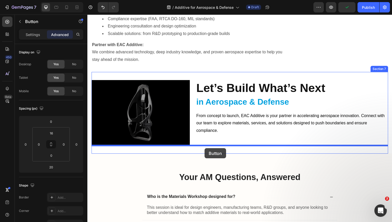
scroll to position [641, 0]
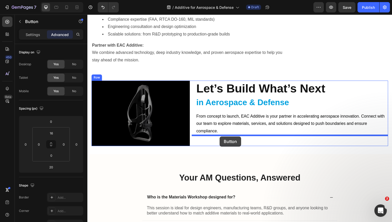
drag, startPoint x: 141, startPoint y: 166, endPoint x: 222, endPoint y: 139, distance: 85.5
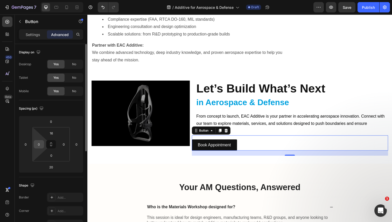
click at [43, 143] on div "0" at bounding box center [39, 144] width 10 height 8
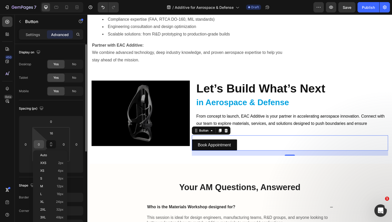
scroll to position [1, 0]
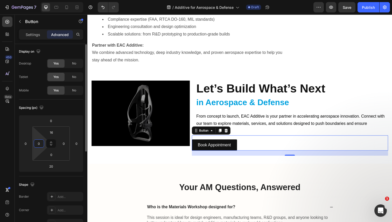
click at [40, 144] on input "0" at bounding box center [39, 144] width 8 height 8
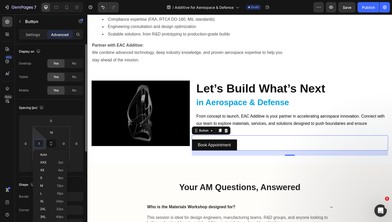
type input "16"
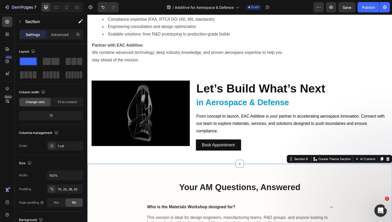
scroll to position [0, 0]
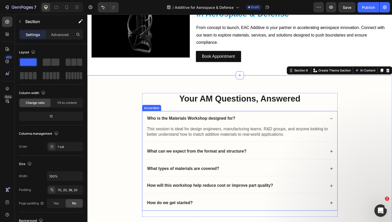
scroll to position [728, 0]
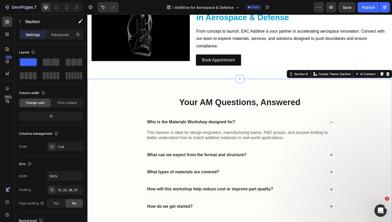
click at [383, 108] on div "Your AM Questions, Answered Heading Who is the Materials Workshop designed for?…" at bounding box center [243, 164] width 301 height 130
click at [392, 74] on icon at bounding box center [393, 76] width 3 height 4
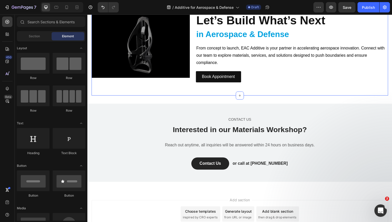
scroll to position [698, 0]
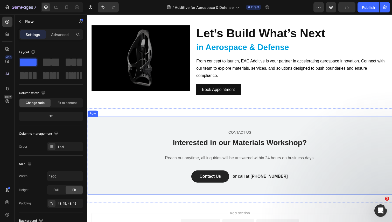
click at [345, 137] on div "CONTACT US Text block Interested in our Materials Workshop? Heading Reach out a…" at bounding box center [242, 158] width 303 height 55
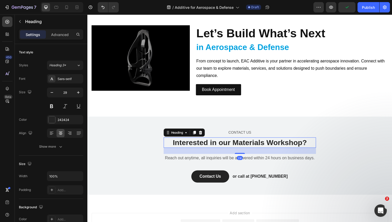
click at [248, 147] on h2 "Interested in our Materials Workshop?" at bounding box center [243, 145] width 156 height 11
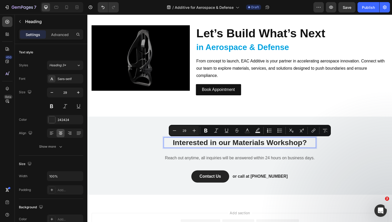
click at [244, 146] on p "Interested in our Materials Workshop?" at bounding box center [243, 146] width 154 height 10
click at [238, 146] on p "Interested in our Materials Workshop?" at bounding box center [243, 146] width 154 height 10
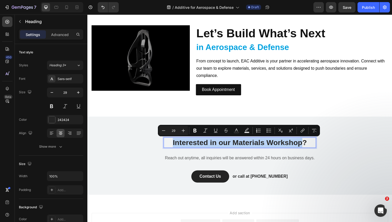
drag, startPoint x: 174, startPoint y: 145, endPoint x: 306, endPoint y: 147, distance: 132.2
click at [306, 147] on p "Interested in our Materials Workshop?" at bounding box center [243, 146] width 154 height 10
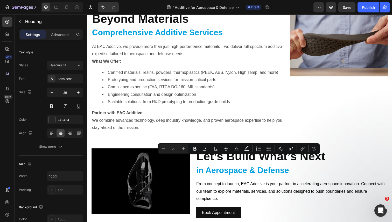
type input "16"
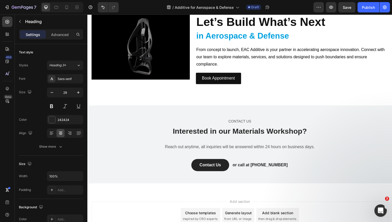
scroll to position [690, 0]
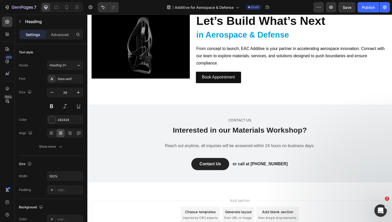
click at [228, 134] on h2 "Interested in our Materials Workshop?" at bounding box center [243, 133] width 156 height 11
click at [228, 134] on p "Interested in our Materials Workshop?" at bounding box center [243, 133] width 154 height 10
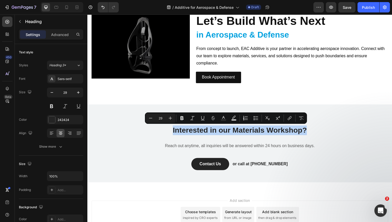
click at [228, 134] on p "Interested in our Materials Workshop?" at bounding box center [243, 133] width 154 height 10
click at [222, 134] on p "Interested in our Materials Workshop?" at bounding box center [243, 133] width 154 height 10
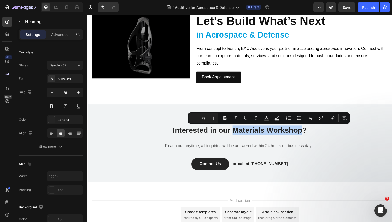
drag, startPoint x: 237, startPoint y: 133, endPoint x: 307, endPoint y: 134, distance: 70.0
click at [307, 134] on p "Interested in our Materials Workshop?" at bounding box center [243, 133] width 154 height 10
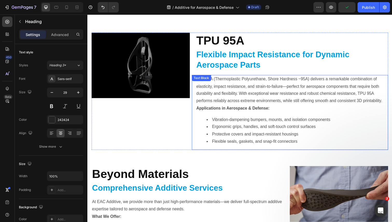
scroll to position [0, 0]
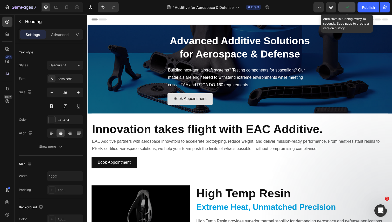
click at [347, 7] on icon "button" at bounding box center [346, 7] width 5 height 5
click at [347, 7] on span "Save" at bounding box center [347, 7] width 9 height 4
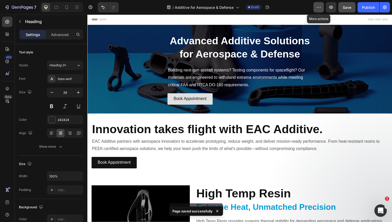
click at [317, 7] on icon "button" at bounding box center [318, 7] width 5 height 5
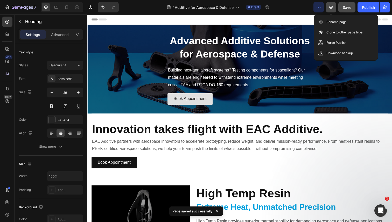
click at [328, 8] on button "button" at bounding box center [331, 7] width 10 height 10
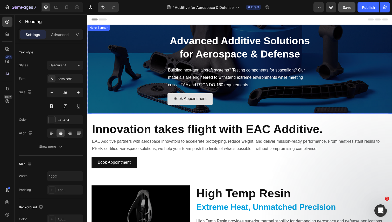
click at [106, 65] on div "Advanced Additive Solutions for Aerospace & Defense Heading Building next-gen a…" at bounding box center [242, 70] width 311 height 169
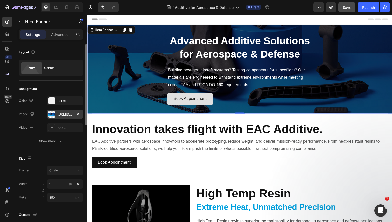
click at [62, 116] on div "https://cdn.shopify.com/s/files/1/0866/2541/9570/files/gempages_568485961718039…" at bounding box center [65, 114] width 15 height 5
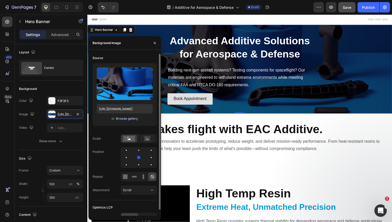
click at [124, 118] on div "Browse gallery" at bounding box center [127, 118] width 22 height 5
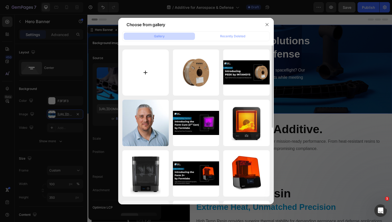
click at [147, 64] on input "file" at bounding box center [145, 73] width 46 height 46
type input "C:\fakepath\A&D Header.jpg"
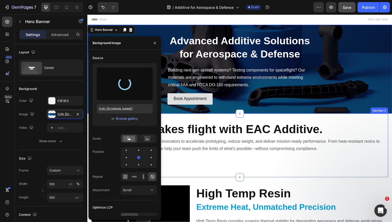
type input "https://cdn.shopify.com/s/files/1/0866/2541/9570/files/gempages_568485961718039…"
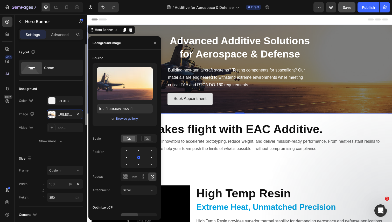
click at [40, 117] on div "Image https://cdn.shopify.com/s/files/1/0866/2541/9570/files/gempages_568485961…" at bounding box center [51, 114] width 64 height 9
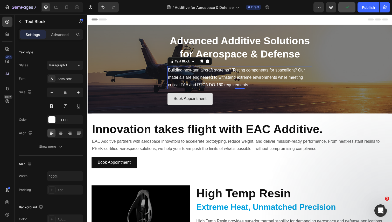
click at [221, 82] on p "Building next-gen aircraft systems? Testing components for spaceflight? Our mat…" at bounding box center [243, 79] width 147 height 22
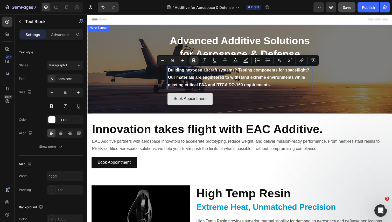
click at [341, 90] on div "Advanced Additive Solutions for Aerospace & Defense Heading Building next-gen a…" at bounding box center [242, 70] width 311 height 169
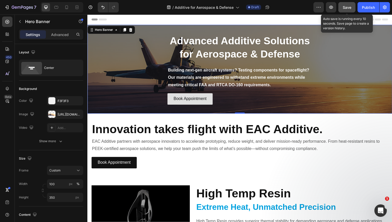
click at [350, 11] on button "Save" at bounding box center [346, 7] width 17 height 10
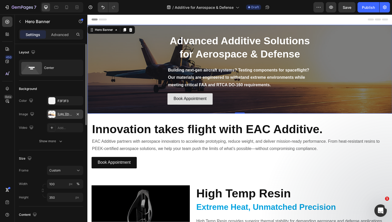
click at [69, 115] on div "https://cdn.shopify.com/s/files/1/0866/2541/9570/files/gempages_568485961718039…" at bounding box center [65, 114] width 15 height 5
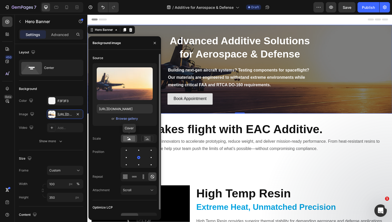
scroll to position [6, 0]
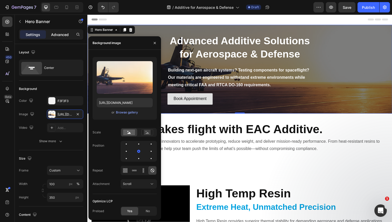
click at [56, 35] on p "Advanced" at bounding box center [60, 34] width 18 height 5
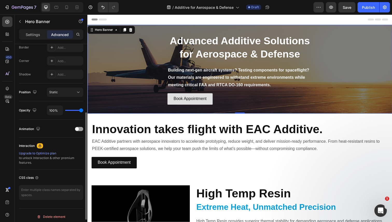
scroll to position [153, 0]
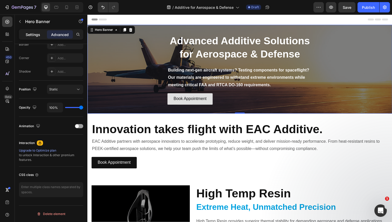
click at [28, 34] on p "Settings" at bounding box center [33, 34] width 15 height 5
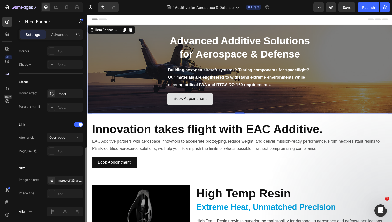
scroll to position [265, 0]
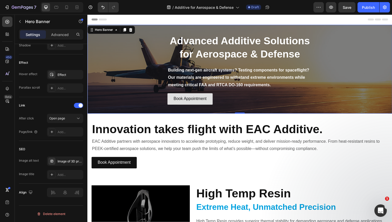
click at [140, 92] on div "Advanced Additive Solutions for Aerospace & Defense Heading Building next-gen a…" at bounding box center [242, 70] width 311 height 169
click at [68, 164] on div "Image of 3D printed parts." at bounding box center [65, 161] width 36 height 9
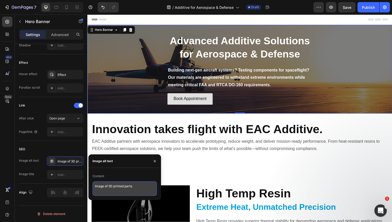
click at [122, 188] on textarea "Image of 3D printed parts." at bounding box center [125, 188] width 64 height 15
click at [121, 188] on textarea "Image of 3D printed parts." at bounding box center [125, 188] width 64 height 15
type textarea "Image of fighter plane on runway."
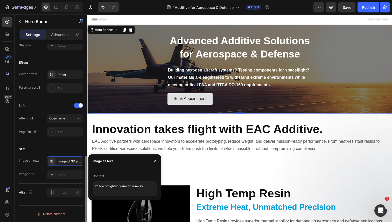
click at [70, 147] on div "SEO" at bounding box center [51, 149] width 64 height 8
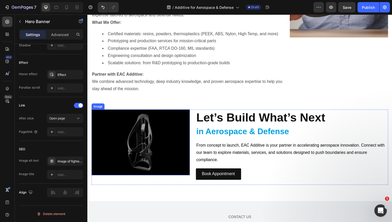
scroll to position [582, 0]
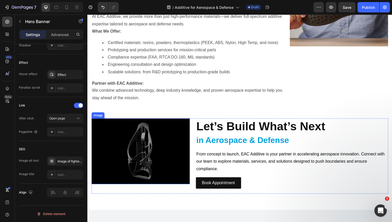
click at [181, 149] on img at bounding box center [142, 154] width 100 height 67
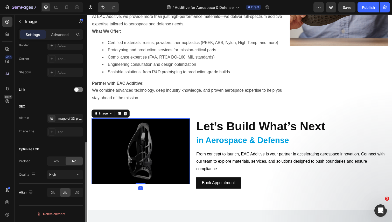
scroll to position [0, 0]
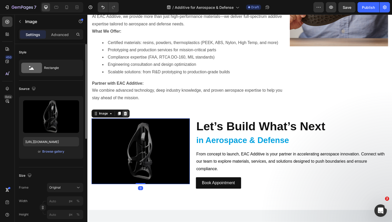
click at [125, 116] on icon at bounding box center [125, 116] width 3 height 4
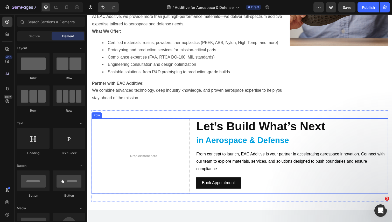
click at [193, 140] on div "Drop element here Let’s Build What’s Next Heading in Aerospace & Defense Headin…" at bounding box center [243, 159] width 303 height 77
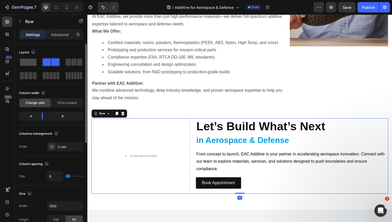
click at [35, 62] on span at bounding box center [28, 62] width 17 height 7
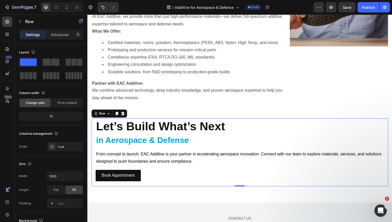
click at [344, 5] on span "Save" at bounding box center [347, 7] width 9 height 4
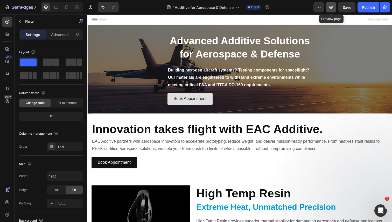
click at [330, 7] on icon "button" at bounding box center [330, 7] width 5 height 5
click at [67, 8] on icon at bounding box center [66, 7] width 5 height 5
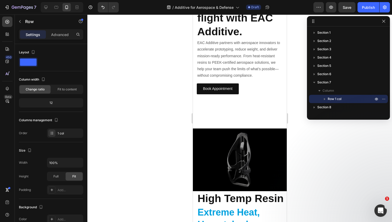
scroll to position [188, 0]
click at [383, 22] on icon "button" at bounding box center [384, 21] width 4 height 4
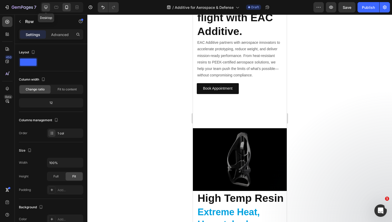
click at [43, 8] on icon at bounding box center [45, 7] width 5 height 5
type input "1200"
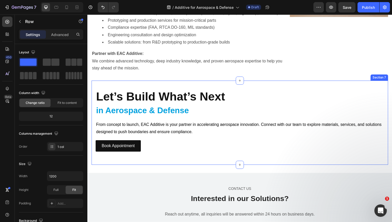
scroll to position [659, 0]
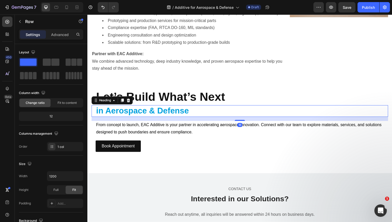
click at [98, 114] on strong "in Aerospace & Defense" at bounding box center [143, 112] width 95 height 9
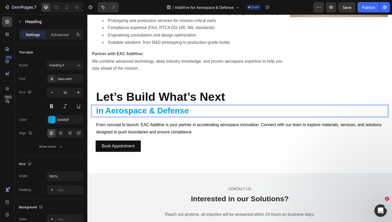
click at [99, 115] on strong "in Aerospace & Defense" at bounding box center [143, 112] width 95 height 9
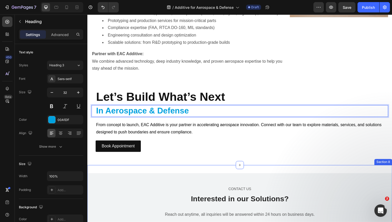
click at [219, 175] on div "CONTACT US Text block Interested in our Solutions? Heading Reach out anytime, a…" at bounding box center [242, 216] width 311 height 96
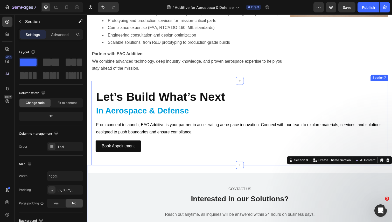
click at [96, 87] on div "Let’s Build What’s Next Heading ⁠⁠⁠⁠⁠⁠⁠ In Aerospace & Defense Heading From con…" at bounding box center [243, 125] width 303 height 86
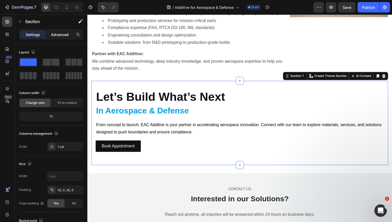
click at [55, 36] on p "Advanced" at bounding box center [60, 34] width 18 height 5
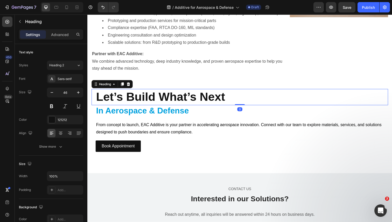
click at [107, 104] on strong "Let’s Build What’s Next" at bounding box center [162, 98] width 132 height 13
click at [64, 38] on div "Advanced" at bounding box center [60, 34] width 26 height 8
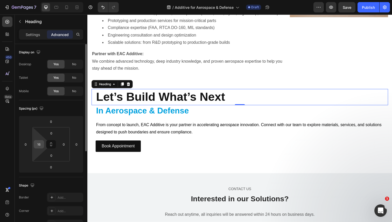
click at [43, 147] on div "16" at bounding box center [39, 144] width 10 height 8
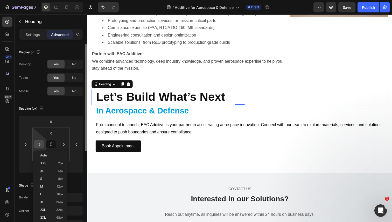
click at [40, 144] on input "16" at bounding box center [39, 144] width 8 height 8
type input "0"
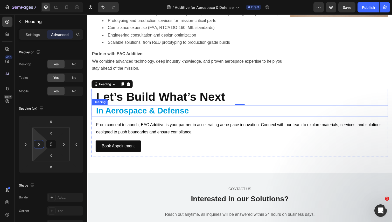
click at [106, 112] on strong "In Aerospace & Defense" at bounding box center [143, 112] width 95 height 9
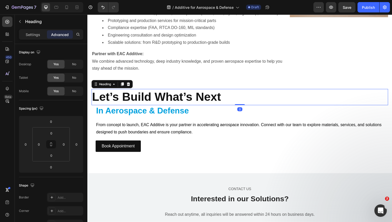
click at [94, 101] on strong "Let’s Build What’s Next" at bounding box center [158, 98] width 132 height 13
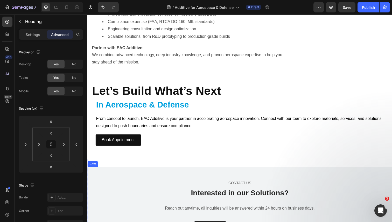
scroll to position [618, 0]
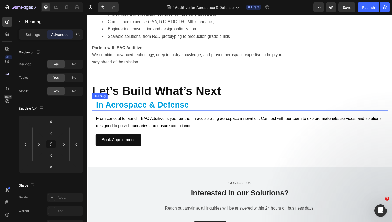
click at [108, 110] on strong "In Aerospace & Defense" at bounding box center [143, 106] width 95 height 9
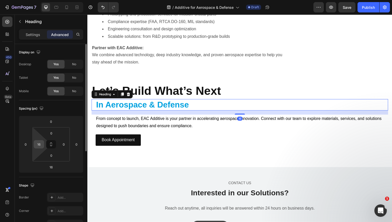
click at [40, 144] on input "16" at bounding box center [39, 144] width 8 height 8
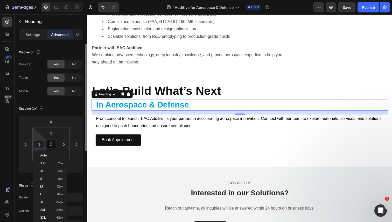
type input "0"
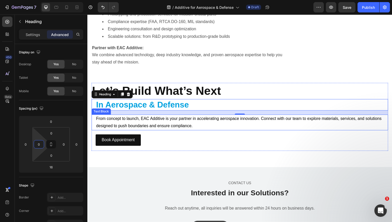
click at [116, 123] on span "From concept to launch, EAC Additive is your partner in accelerating aerospace …" at bounding box center [241, 125] width 291 height 12
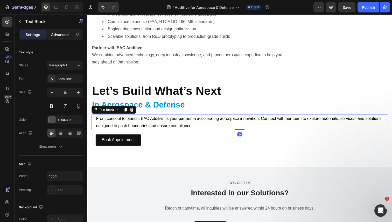
click at [62, 35] on p "Advanced" at bounding box center [60, 34] width 18 height 5
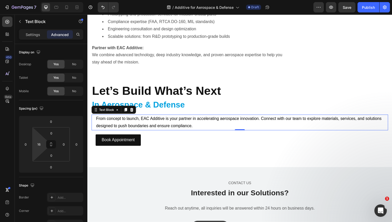
click at [45, 0] on html "7 Version history / Additive for Aerospace & Defense Draft Preview Save Publish…" at bounding box center [196, 0] width 392 height 0
type input "0"
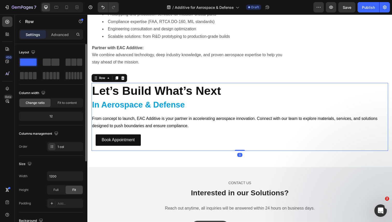
click at [156, 151] on div "Book Appointment Button" at bounding box center [243, 143] width 303 height 21
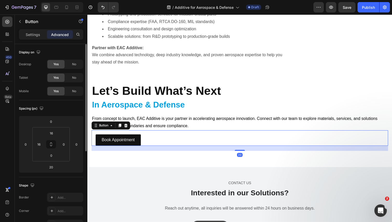
click at [152, 144] on div "Book Appointment Button 20" at bounding box center [243, 141] width 303 height 16
click at [38, 141] on input "16" at bounding box center [39, 144] width 8 height 8
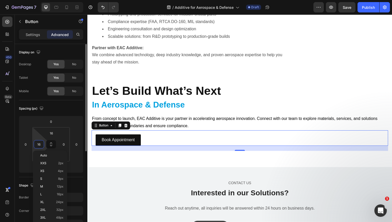
type input "0"
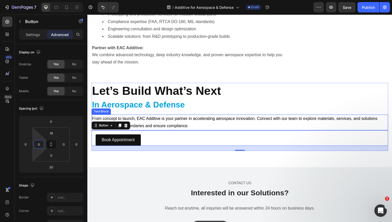
click at [167, 118] on p "From concept to launch, EAC Additive is your partner in accelerating aerospace …" at bounding box center [243, 124] width 302 height 15
